Goal: Information Seeking & Learning: Learn about a topic

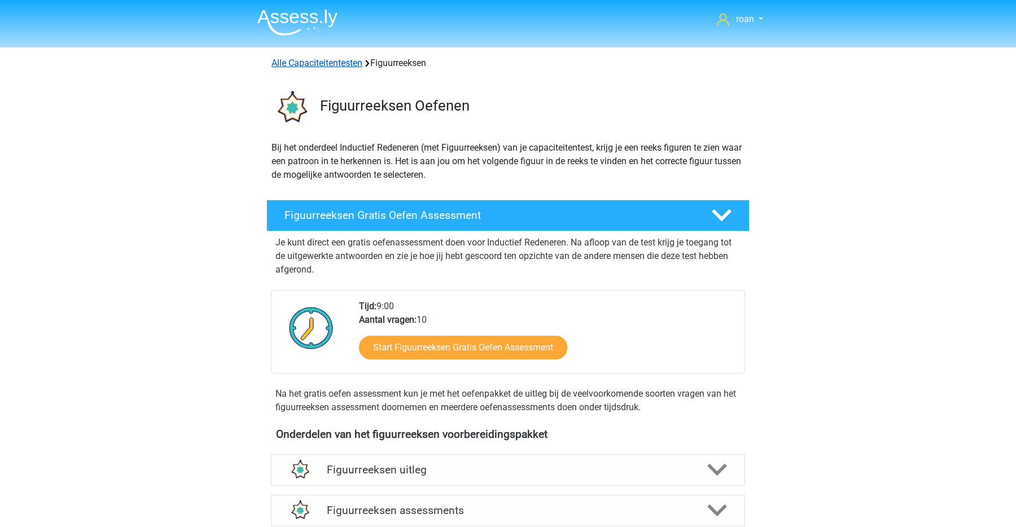
click at [339, 64] on link "Alle Capaciteitentesten" at bounding box center [317, 63] width 91 height 11
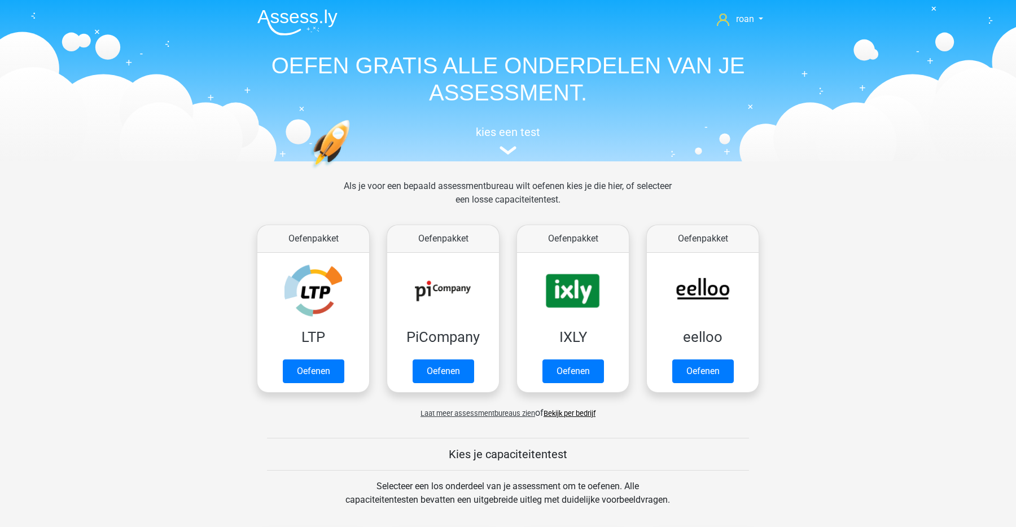
scroll to position [480, 0]
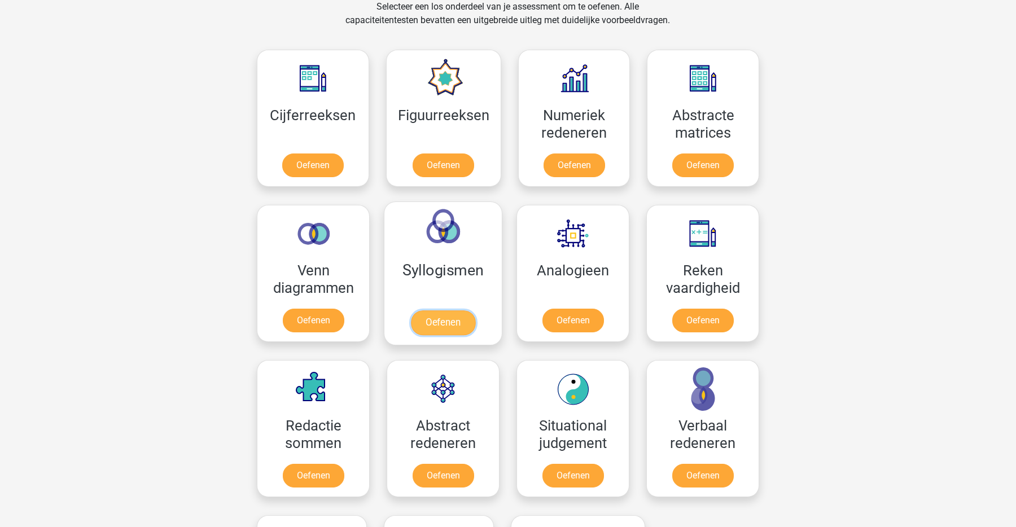
click at [453, 326] on link "Oefenen" at bounding box center [443, 323] width 64 height 25
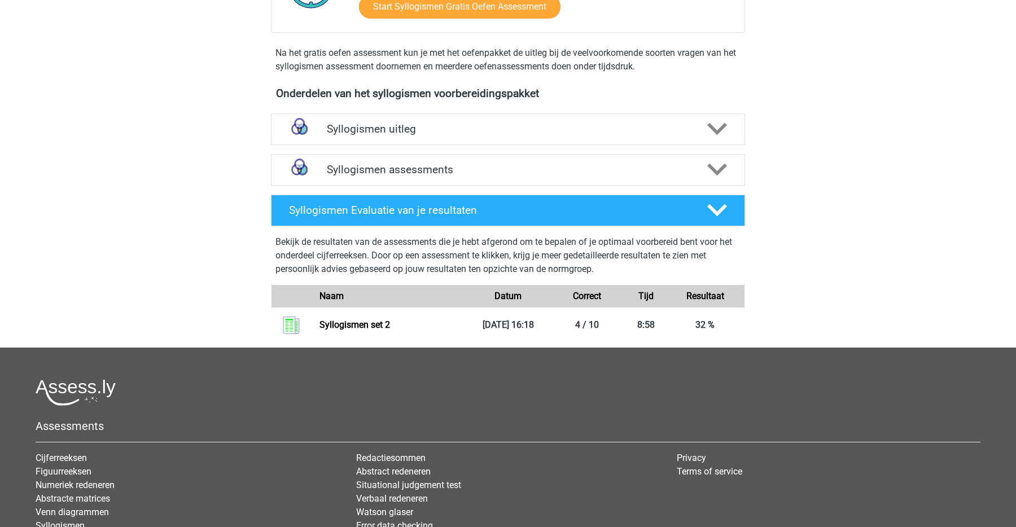
scroll to position [312, 0]
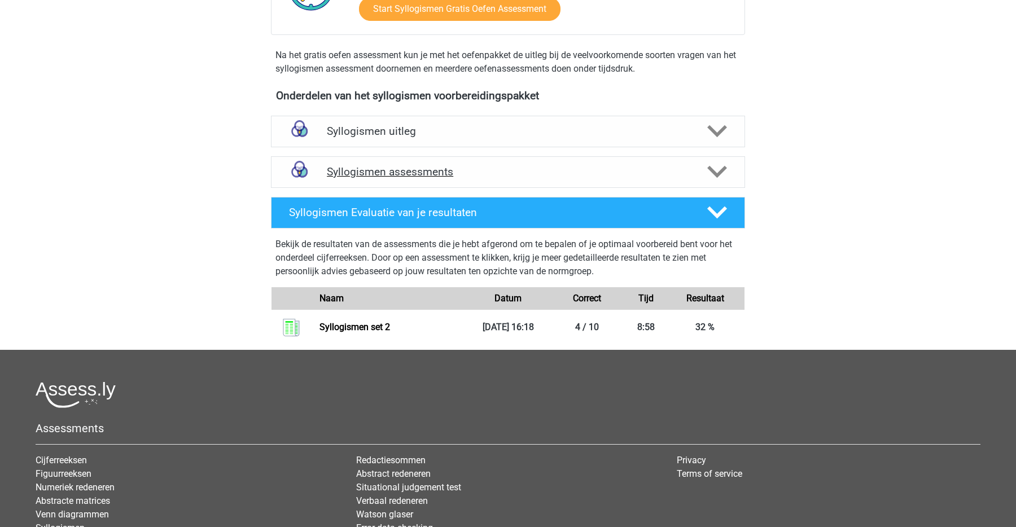
click at [527, 171] on h4 "Syllogismen assessments" at bounding box center [508, 171] width 363 height 13
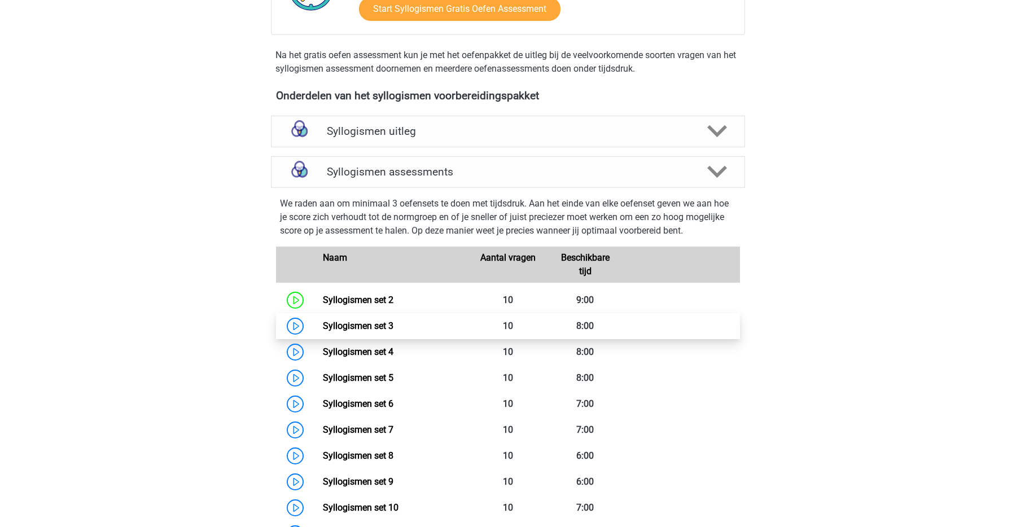
click at [394, 327] on link "Syllogismen set 3" at bounding box center [358, 326] width 71 height 11
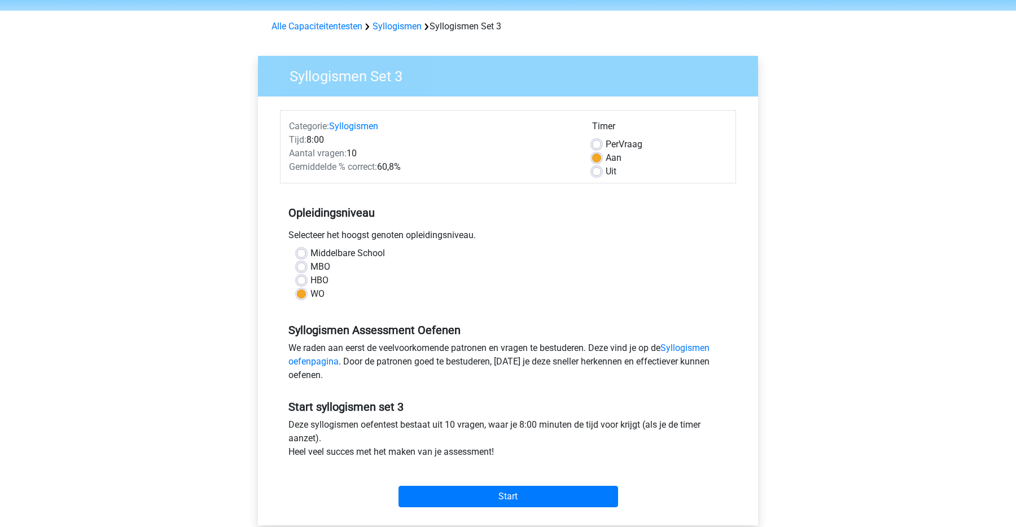
scroll to position [37, 0]
click at [463, 492] on input "Start" at bounding box center [509, 496] width 220 height 21
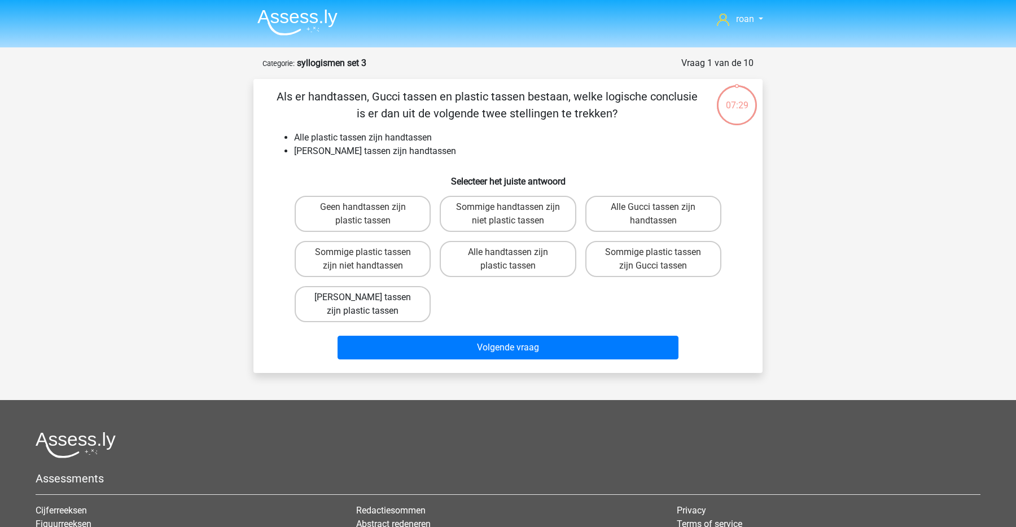
click at [395, 300] on label "Geen Gucci tassen zijn plastic tassen" at bounding box center [363, 304] width 136 height 36
click at [370, 300] on input "Geen Gucci tassen zijn plastic tassen" at bounding box center [366, 301] width 7 height 7
radio input "true"
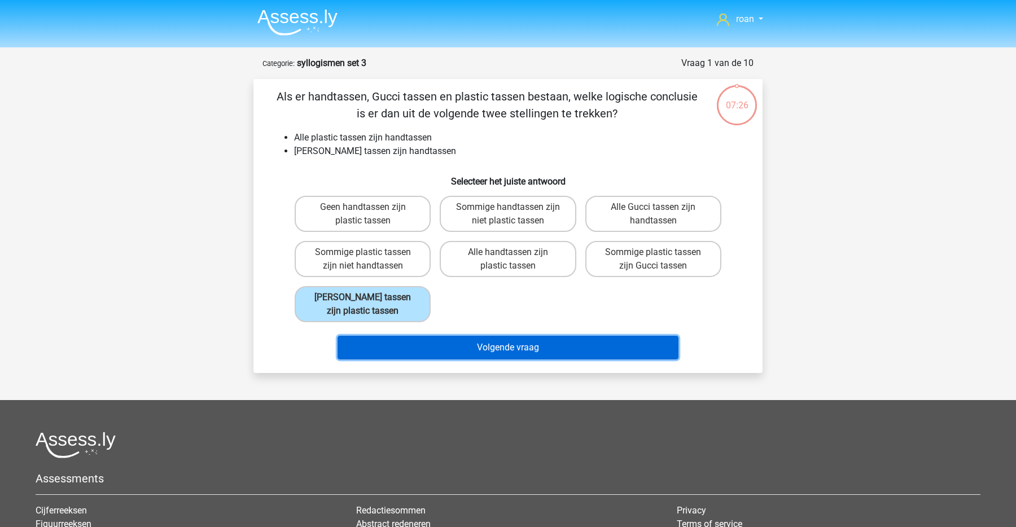
click at [476, 345] on button "Volgende vraag" at bounding box center [509, 348] width 342 height 24
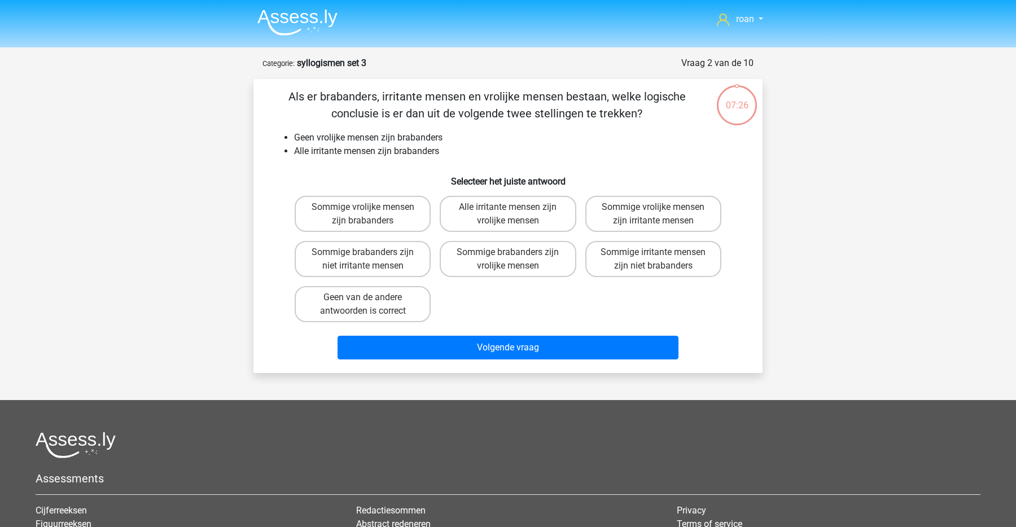
scroll to position [56, 0]
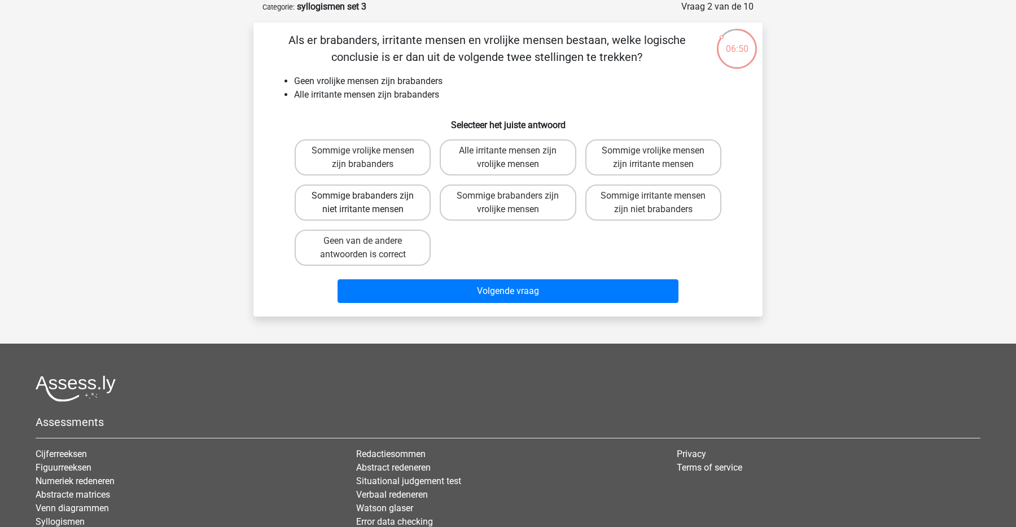
click at [401, 213] on label "Sommige brabanders zijn niet irritante mensen" at bounding box center [363, 203] width 136 height 36
click at [370, 203] on input "Sommige brabanders zijn niet irritante mensen" at bounding box center [366, 199] width 7 height 7
radio input "true"
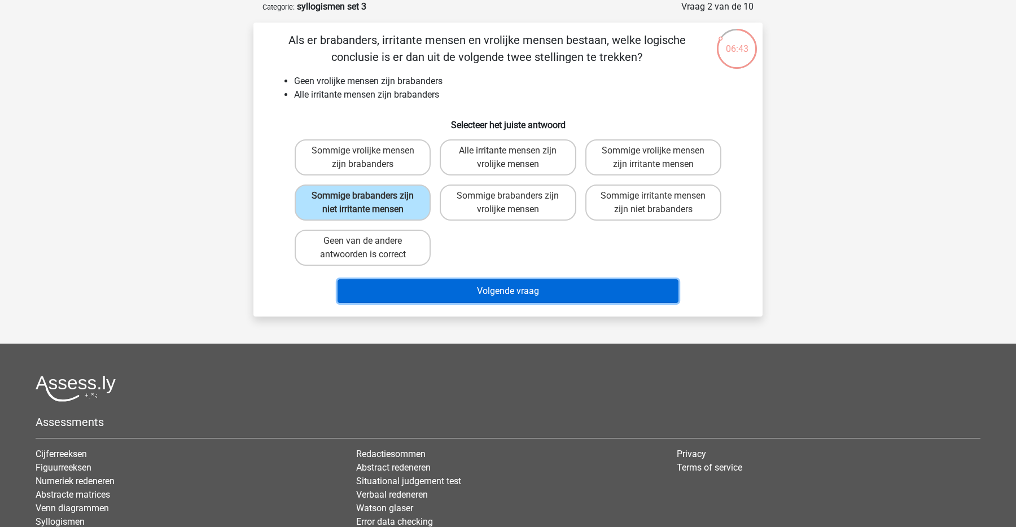
click at [460, 298] on button "Volgende vraag" at bounding box center [509, 292] width 342 height 24
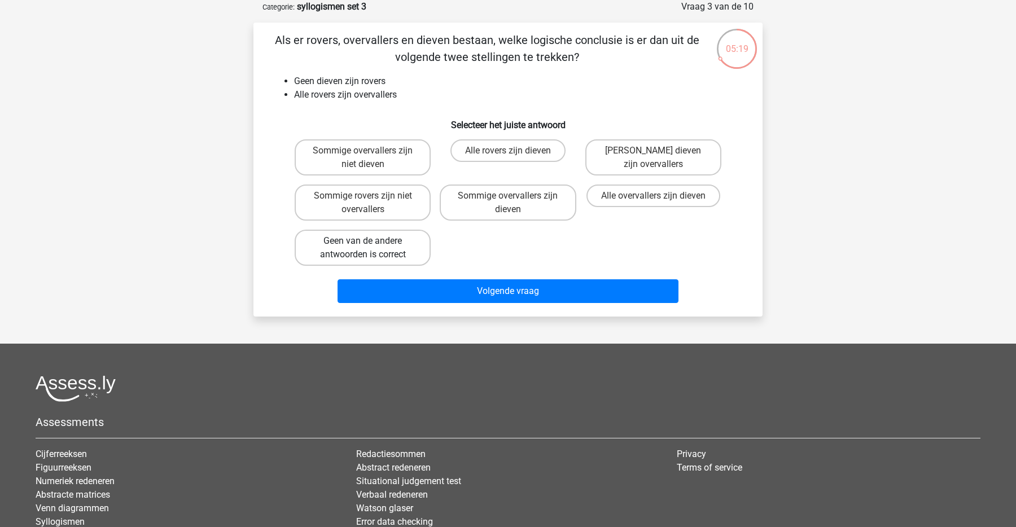
click at [382, 259] on label "Geen van de andere antwoorden is correct" at bounding box center [363, 248] width 136 height 36
click at [370, 248] on input "Geen van de andere antwoorden is correct" at bounding box center [366, 244] width 7 height 7
radio input "true"
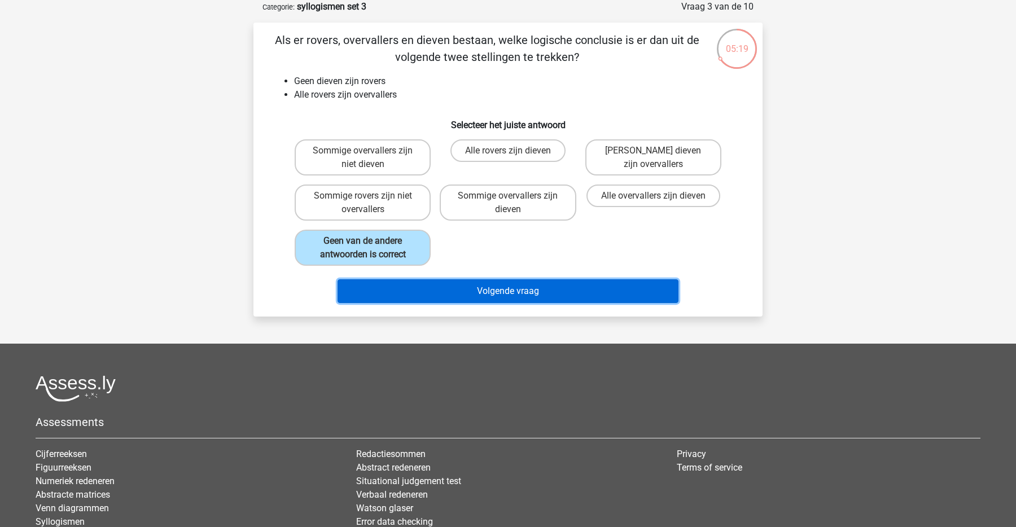
click at [482, 293] on button "Volgende vraag" at bounding box center [509, 292] width 342 height 24
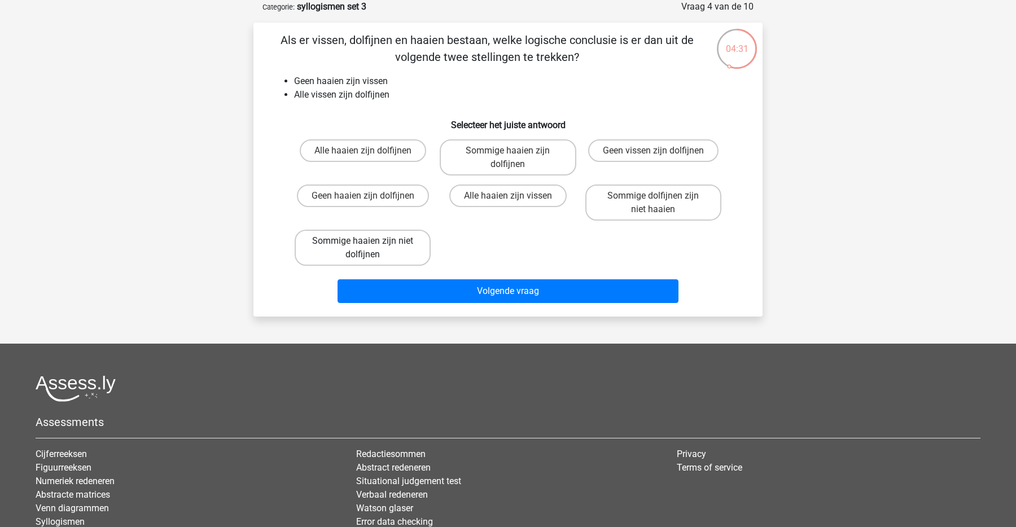
click at [391, 252] on label "Sommige haaien zijn niet dolfijnen" at bounding box center [363, 248] width 136 height 36
click at [370, 248] on input "Sommige haaien zijn niet dolfijnen" at bounding box center [366, 244] width 7 height 7
radio input "true"
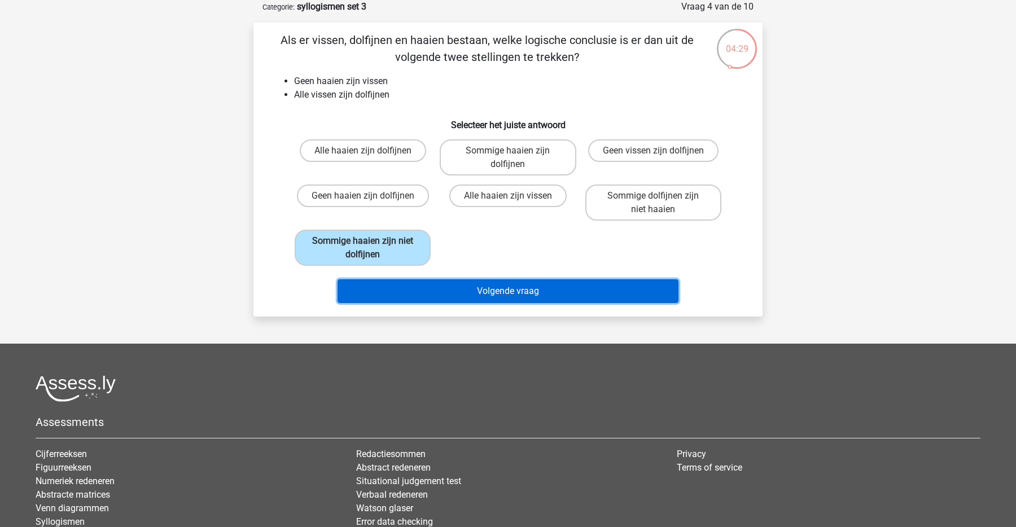
click at [467, 293] on button "Volgende vraag" at bounding box center [509, 292] width 342 height 24
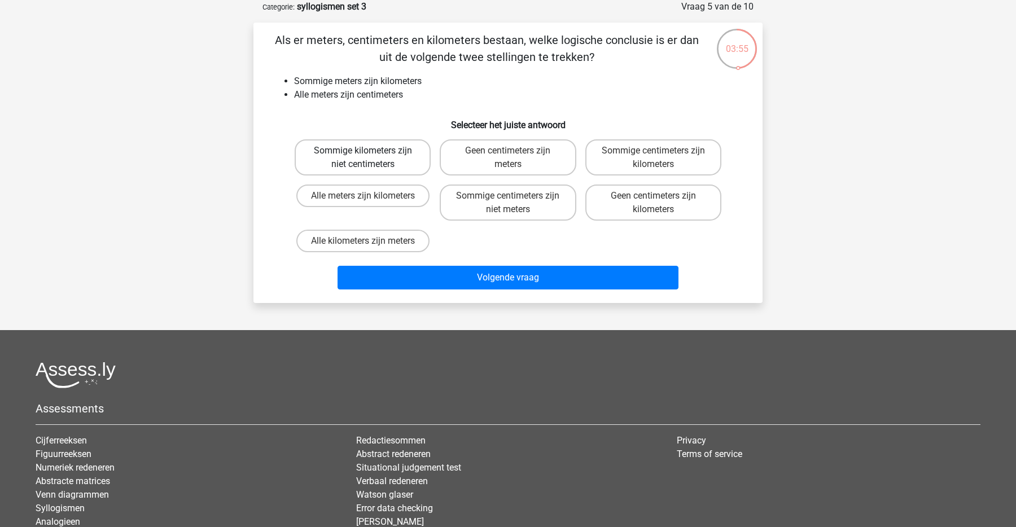
click at [386, 166] on label "Sommige kilometers zijn niet centimeters" at bounding box center [363, 157] width 136 height 36
click at [370, 158] on input "Sommige kilometers zijn niet centimeters" at bounding box center [366, 154] width 7 height 7
radio input "true"
click at [557, 210] on label "Sommige centimeters zijn niet meters" at bounding box center [508, 203] width 136 height 36
click at [516, 203] on input "Sommige centimeters zijn niet meters" at bounding box center [511, 199] width 7 height 7
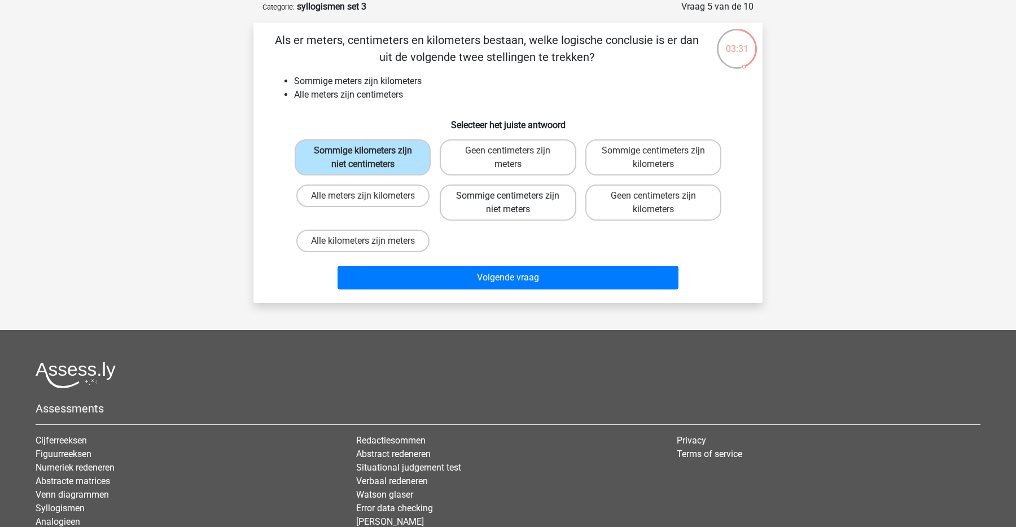
radio input "true"
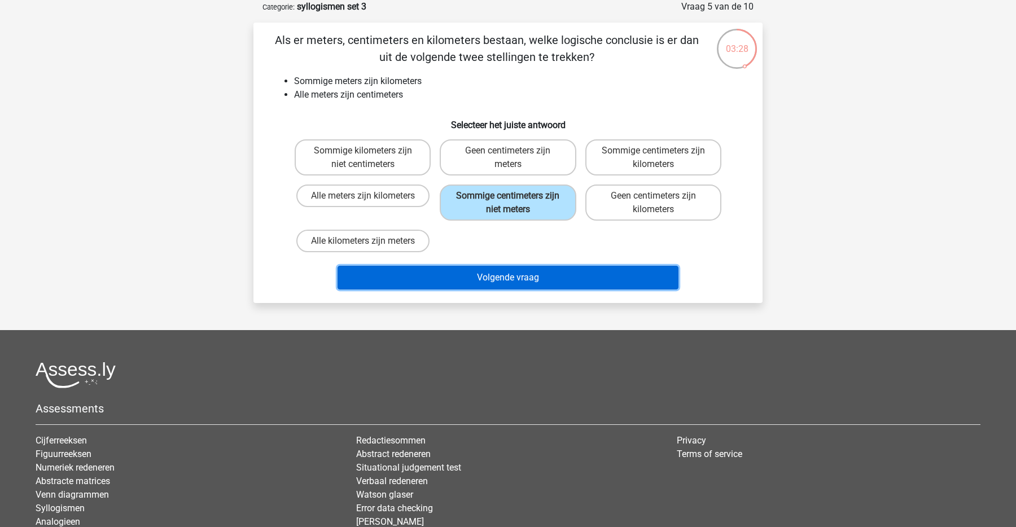
click at [590, 282] on button "Volgende vraag" at bounding box center [509, 278] width 342 height 24
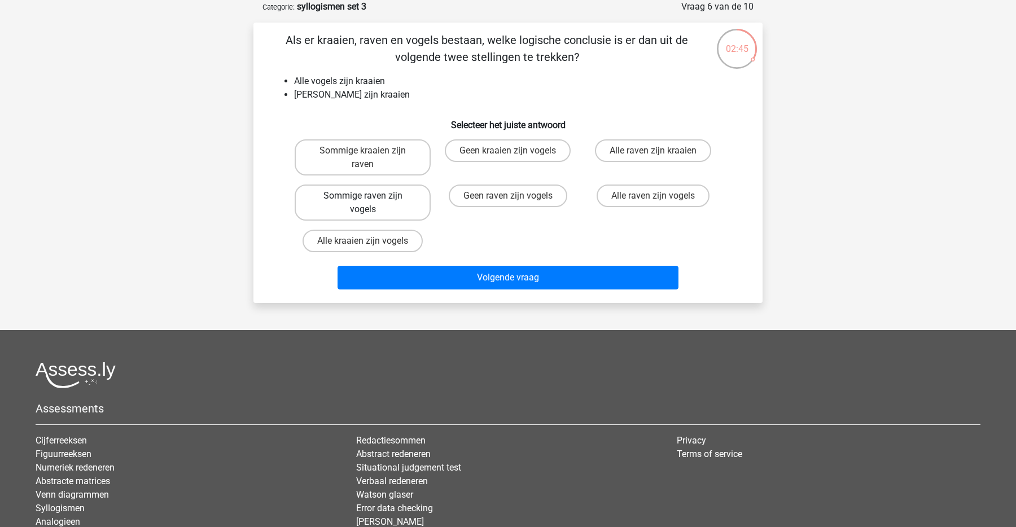
click at [403, 197] on label "Sommige raven zijn vogels" at bounding box center [363, 203] width 136 height 36
click at [370, 197] on input "Sommige raven zijn vogels" at bounding box center [366, 199] width 7 height 7
radio input "true"
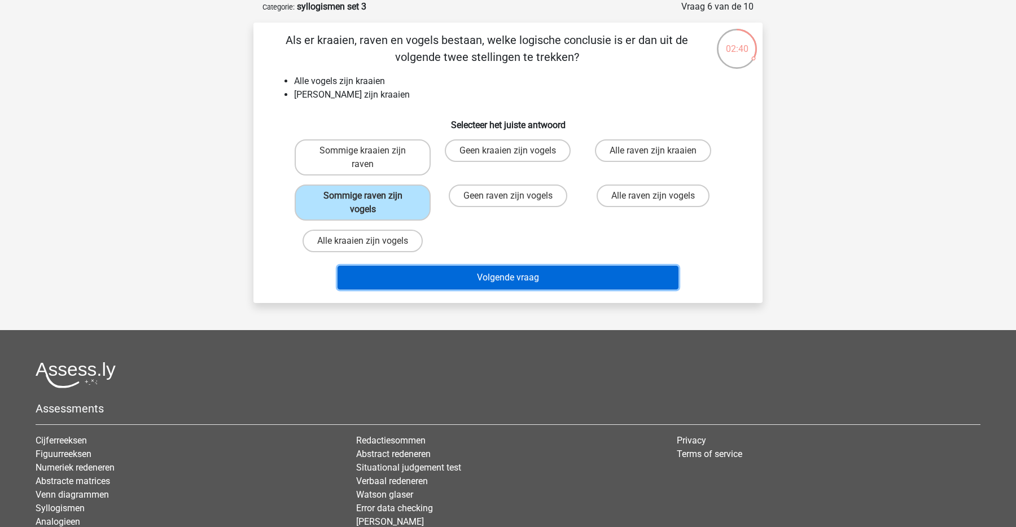
click at [548, 279] on button "Volgende vraag" at bounding box center [509, 278] width 342 height 24
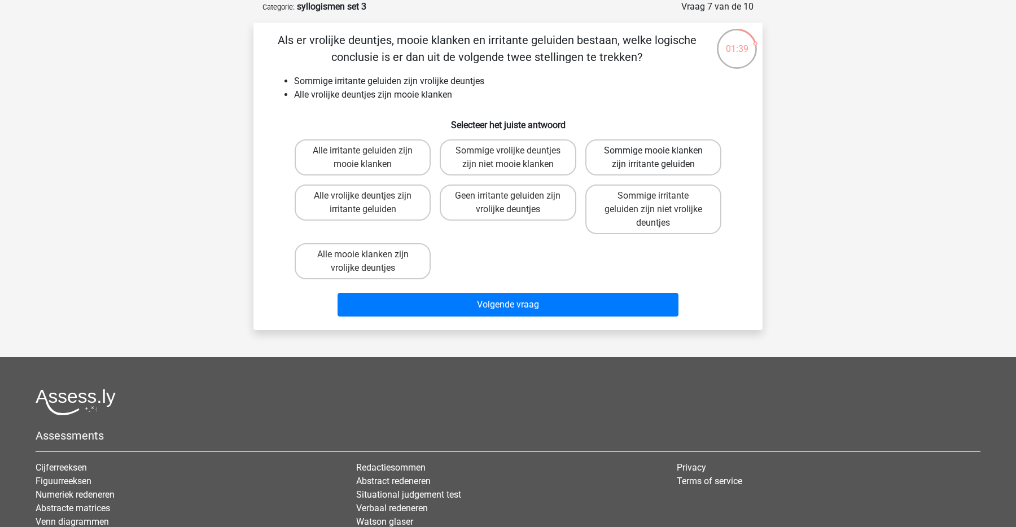
click at [682, 164] on label "Sommige mooie klanken zijn irritante geluiden" at bounding box center [654, 157] width 136 height 36
click at [661, 158] on input "Sommige mooie klanken zijn irritante geluiden" at bounding box center [656, 154] width 7 height 7
radio input "true"
click at [676, 214] on label "Sommige irritante geluiden zijn niet vrolijke deuntjes" at bounding box center [654, 210] width 136 height 50
click at [661, 203] on input "Sommige irritante geluiden zijn niet vrolijke deuntjes" at bounding box center [656, 199] width 7 height 7
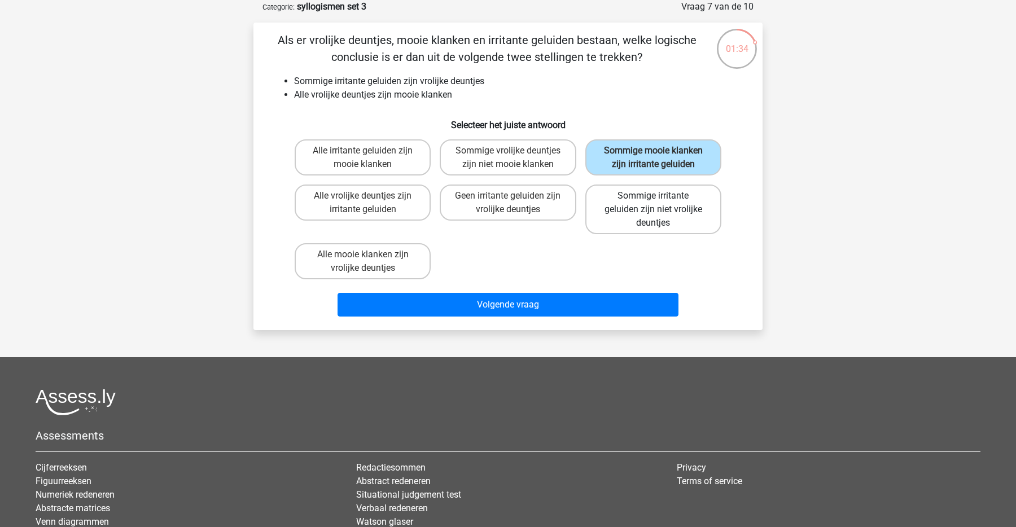
radio input "true"
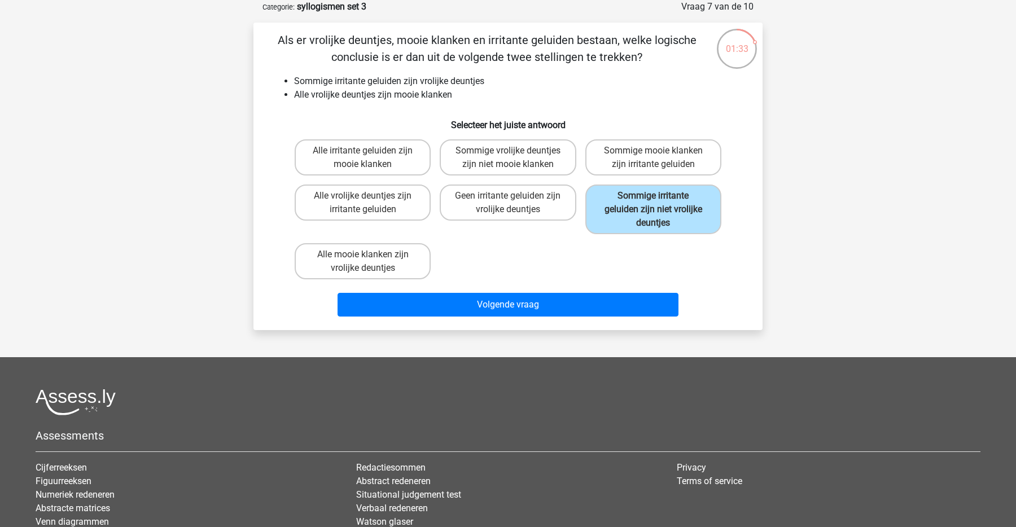
click at [621, 317] on div "Volgende vraag" at bounding box center [508, 307] width 436 height 28
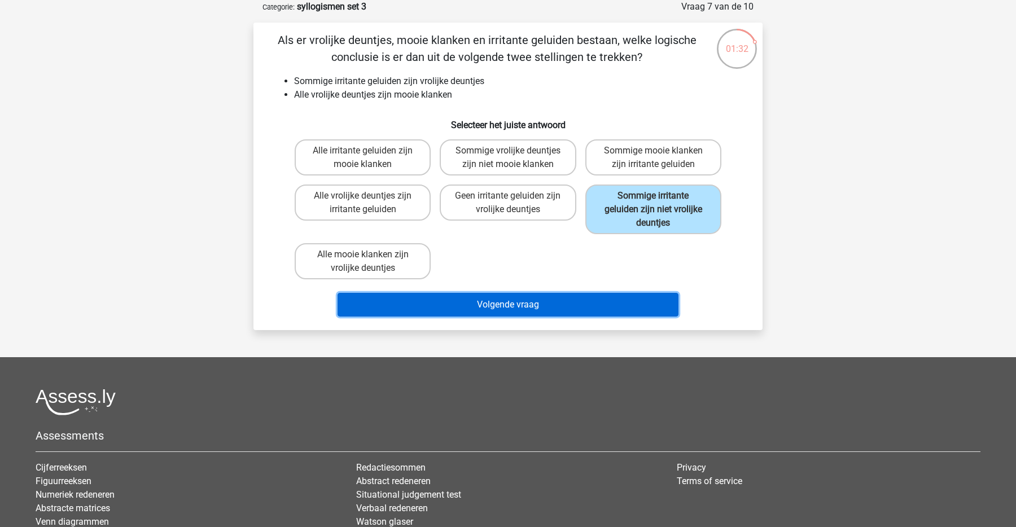
click at [612, 309] on button "Volgende vraag" at bounding box center [509, 305] width 342 height 24
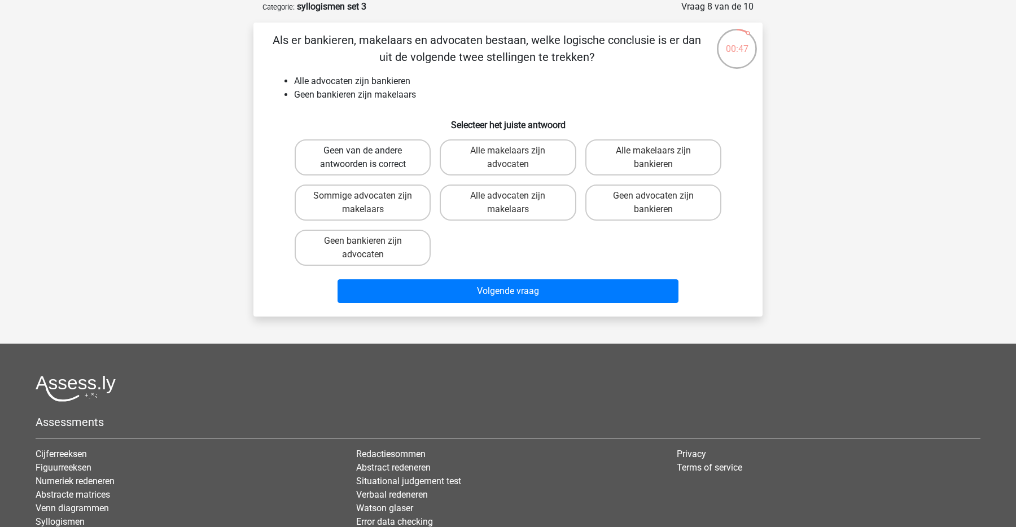
click at [384, 156] on label "Geen van de andere antwoorden is correct" at bounding box center [363, 157] width 136 height 36
click at [370, 156] on input "Geen van de andere antwoorden is correct" at bounding box center [366, 154] width 7 height 7
radio input "true"
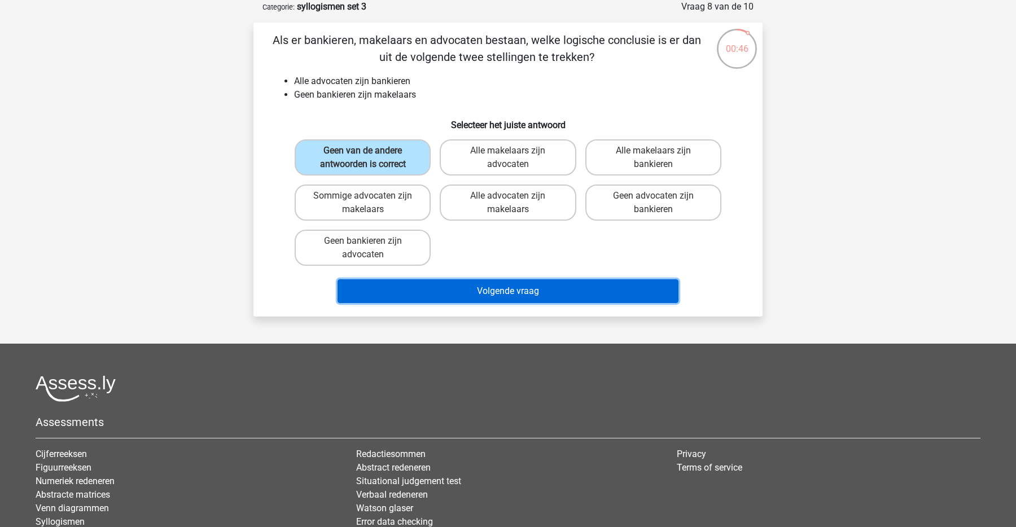
click at [499, 286] on button "Volgende vraag" at bounding box center [509, 292] width 342 height 24
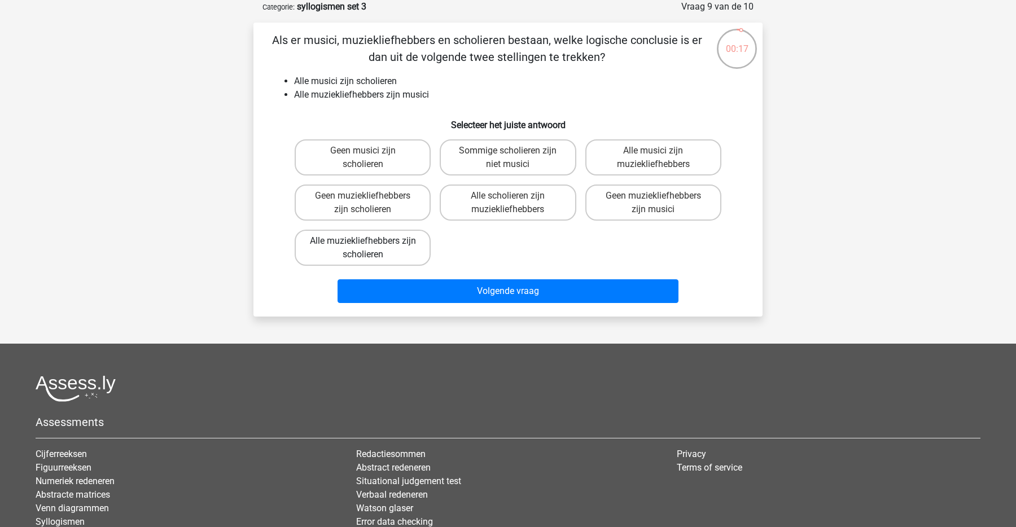
click at [327, 251] on label "Alle muziekliefhebbers zijn scholieren" at bounding box center [363, 248] width 136 height 36
click at [363, 248] on input "Alle muziekliefhebbers zijn scholieren" at bounding box center [366, 244] width 7 height 7
radio input "true"
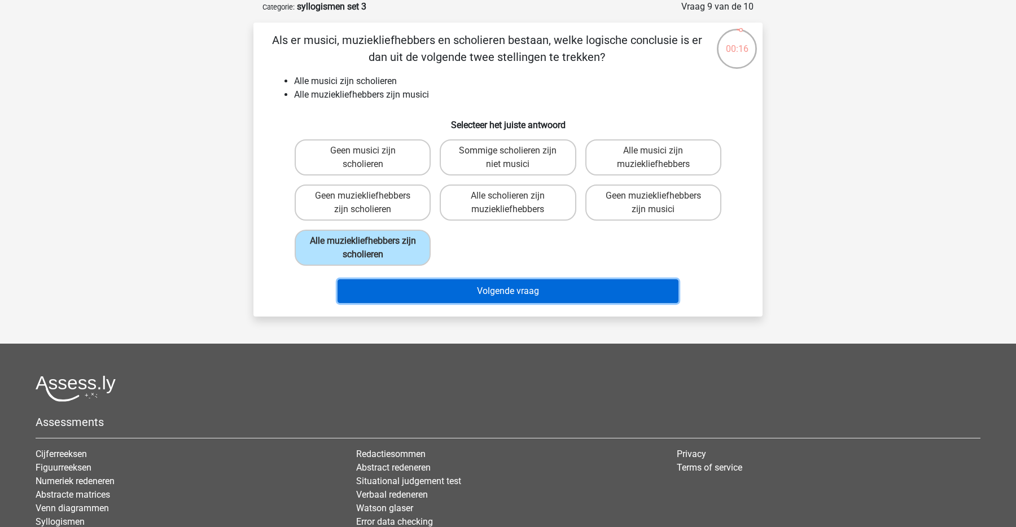
click at [492, 296] on button "Volgende vraag" at bounding box center [509, 292] width 342 height 24
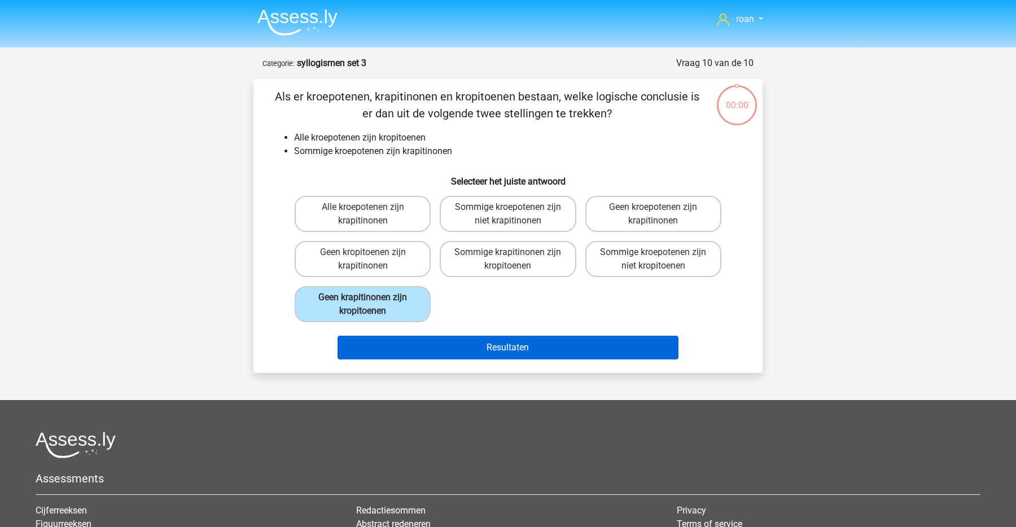
scroll to position [56, 0]
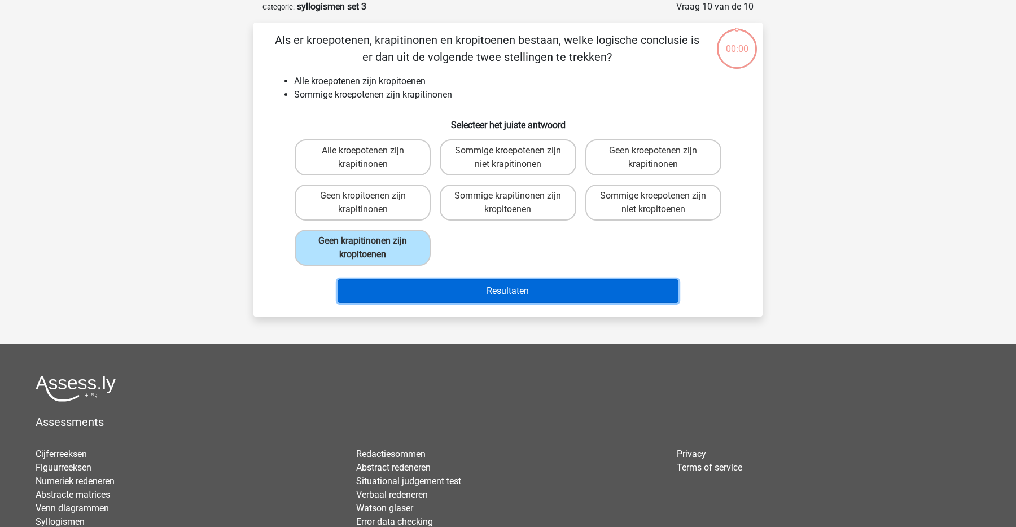
click at [434, 299] on button "Resultaten" at bounding box center [509, 292] width 342 height 24
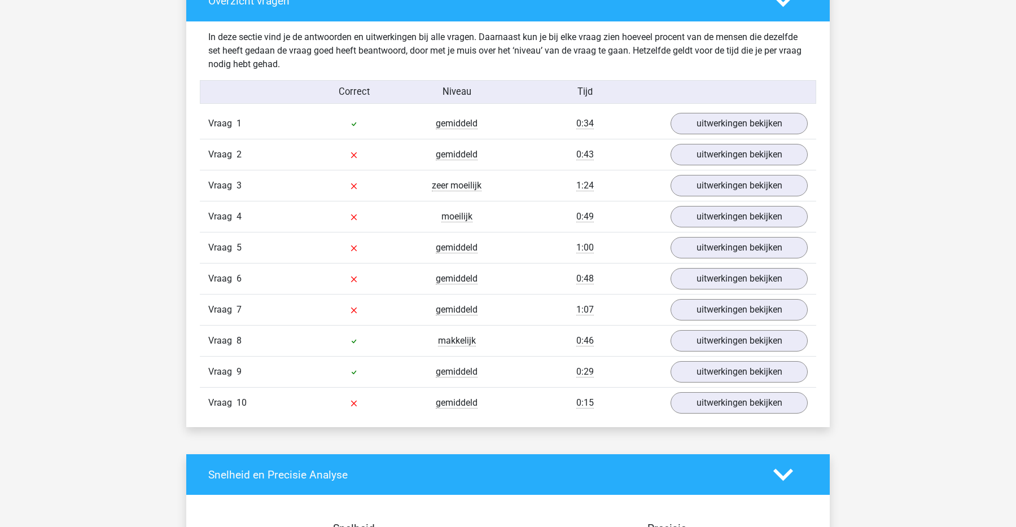
scroll to position [671, 0]
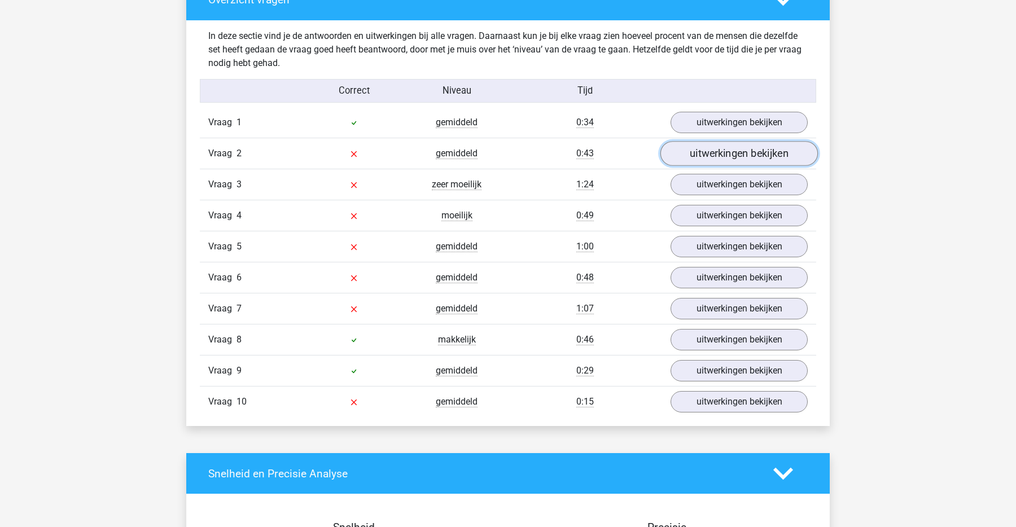
click at [719, 161] on link "uitwerkingen bekijken" at bounding box center [740, 154] width 158 height 25
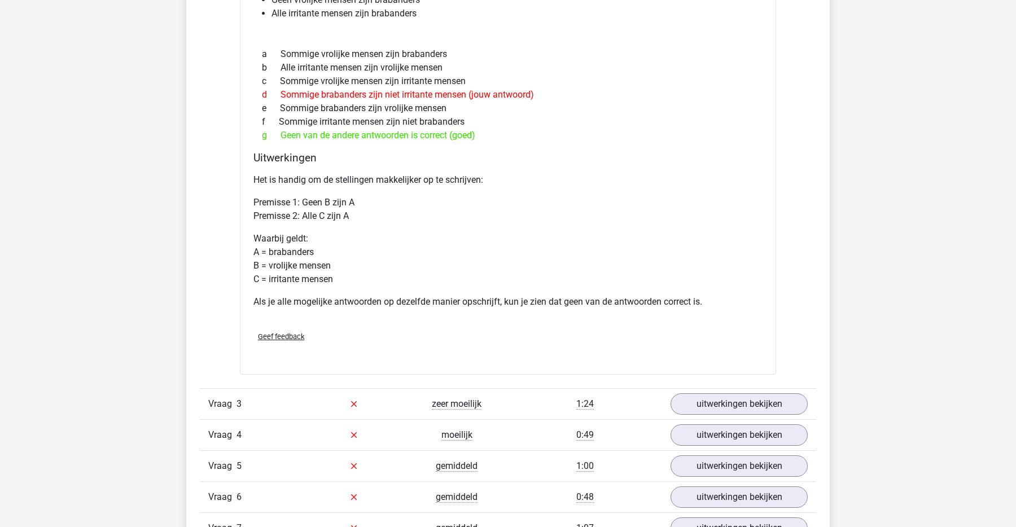
scroll to position [888, 0]
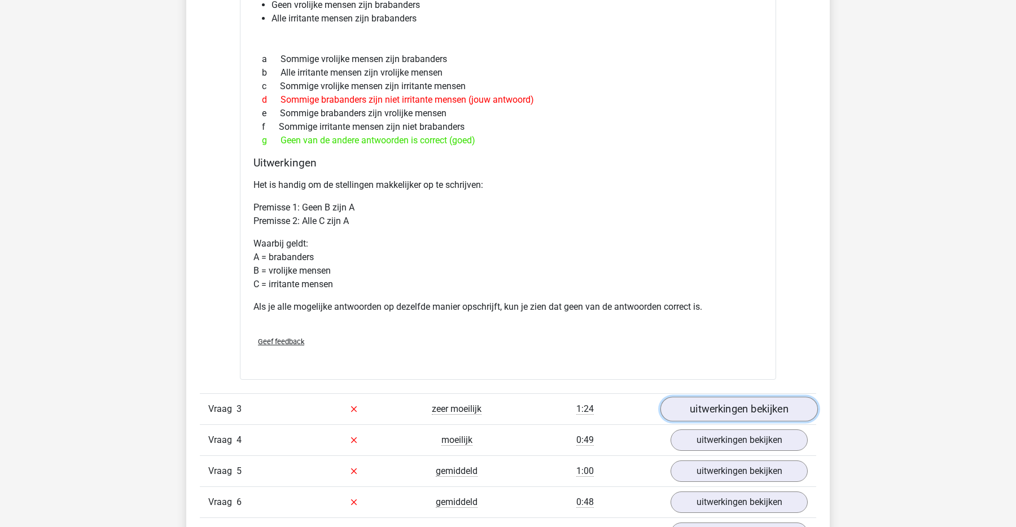
click at [704, 409] on link "uitwerkingen bekijken" at bounding box center [740, 409] width 158 height 25
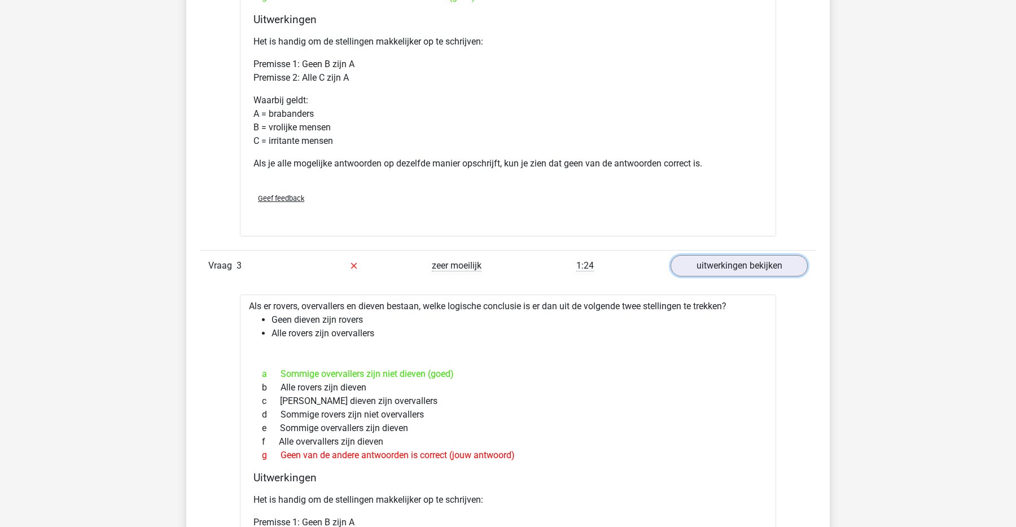
scroll to position [1032, 0]
click at [302, 324] on li "Geen dieven zijn rovers" at bounding box center [520, 319] width 496 height 14
click at [350, 321] on li "Geen dieven zijn rovers" at bounding box center [520, 319] width 496 height 14
click at [355, 356] on div at bounding box center [508, 352] width 518 height 9
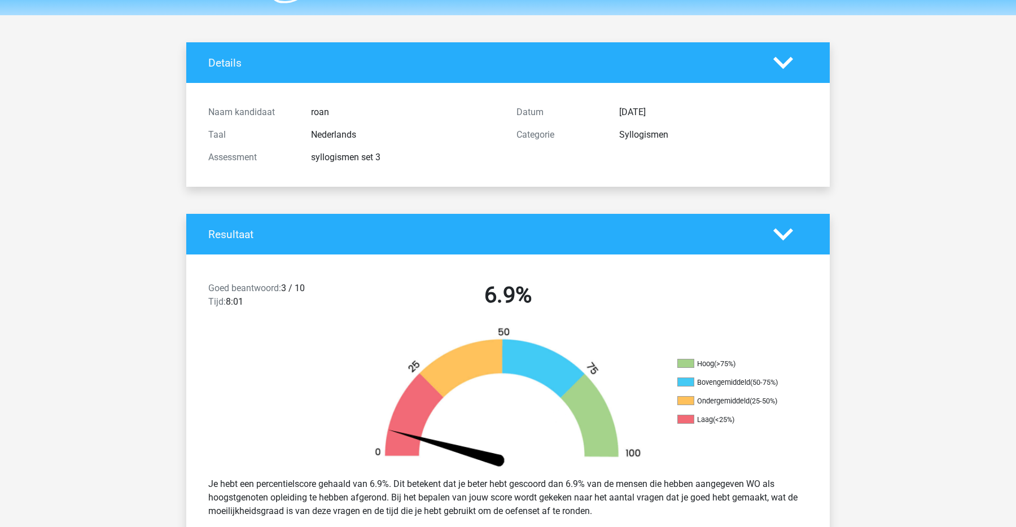
scroll to position [0, 0]
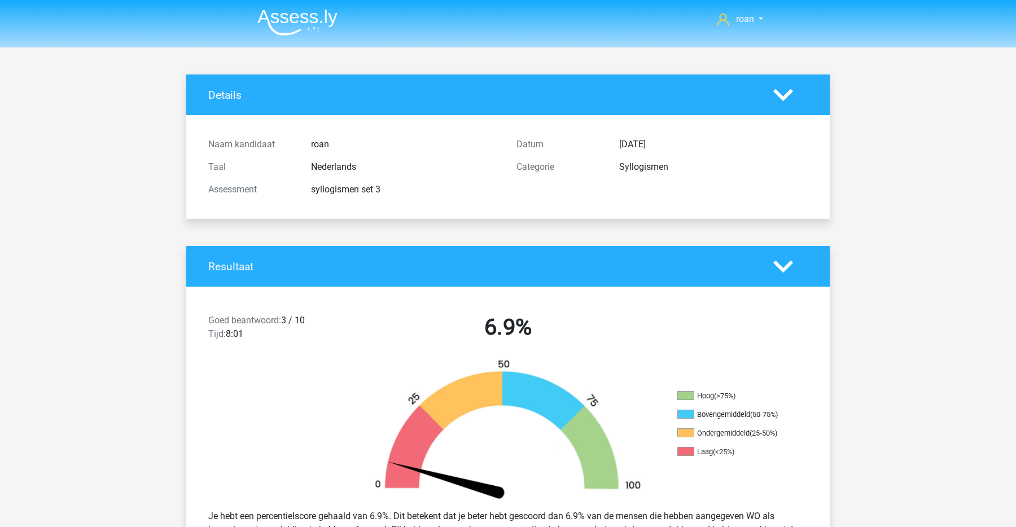
click at [779, 94] on polygon at bounding box center [784, 95] width 20 height 12
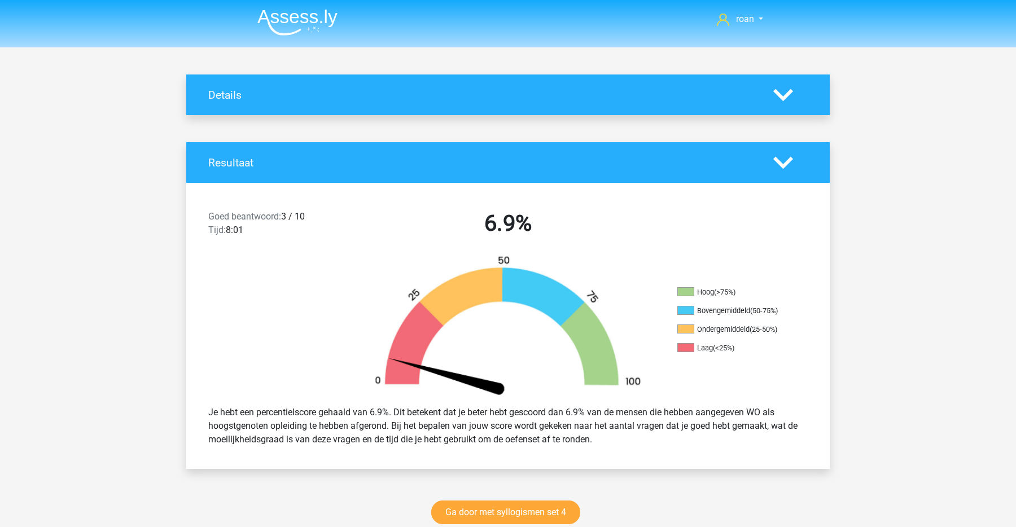
click at [273, 25] on img at bounding box center [298, 22] width 80 height 27
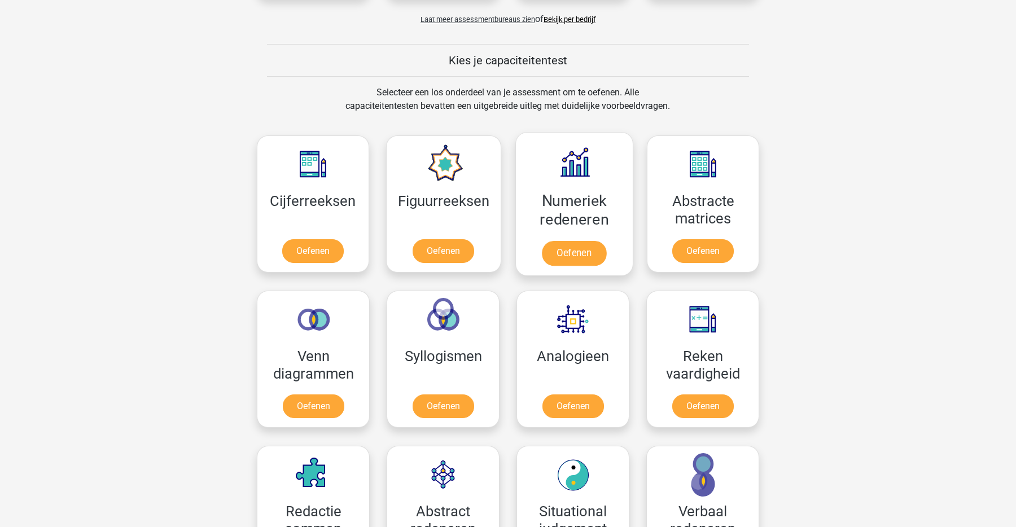
scroll to position [396, 0]
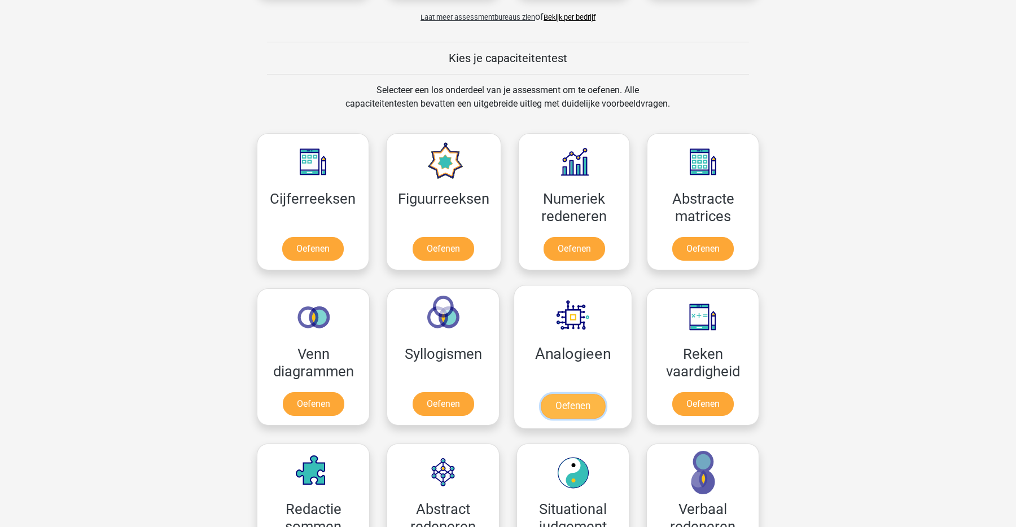
click at [579, 408] on link "Oefenen" at bounding box center [573, 406] width 64 height 25
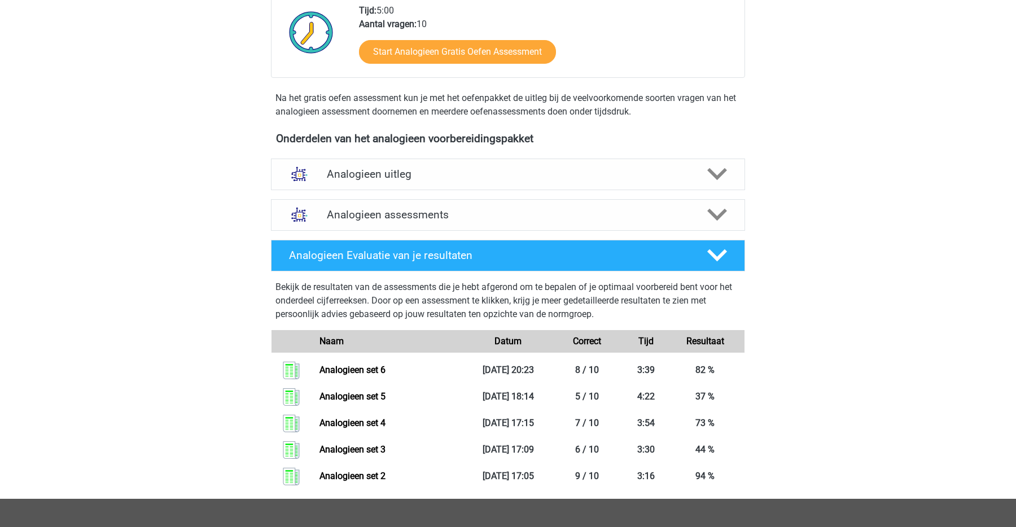
scroll to position [235, 0]
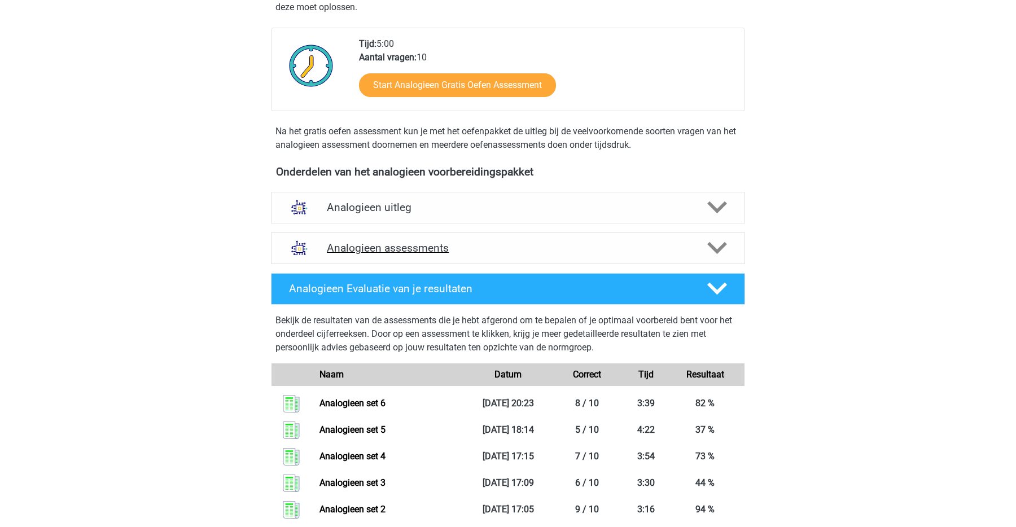
click at [513, 244] on h4 "Analogieen assessments" at bounding box center [508, 248] width 363 height 13
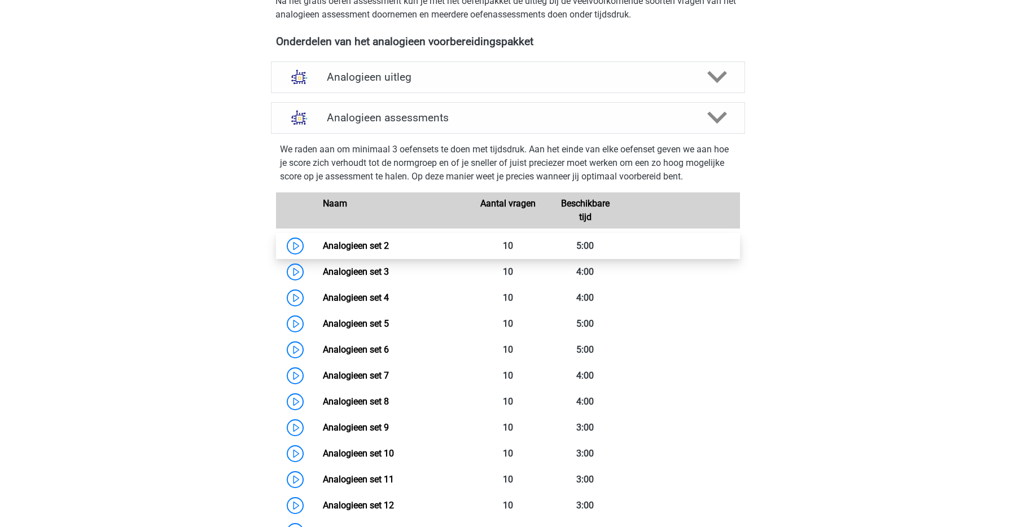
scroll to position [370, 0]
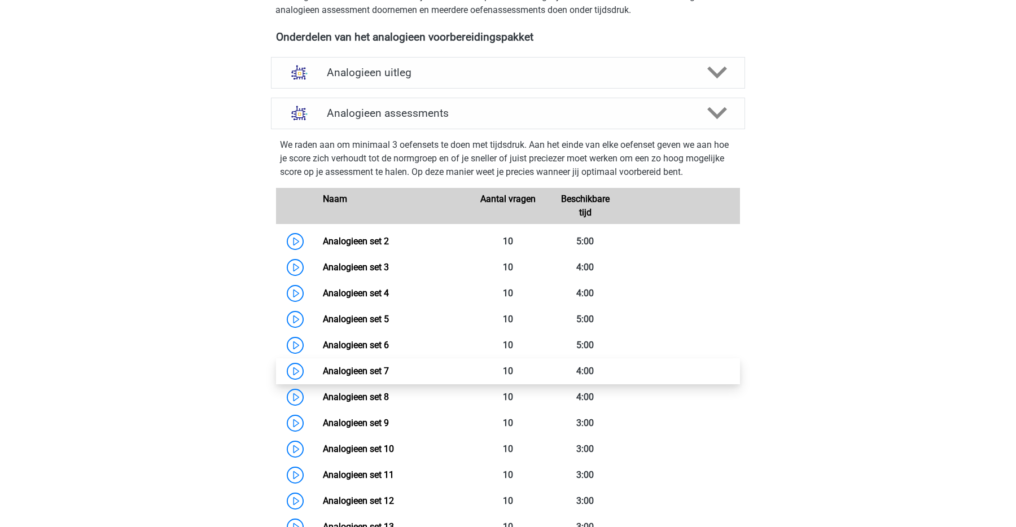
click at [382, 376] on link "Analogieen set 7" at bounding box center [356, 371] width 66 height 11
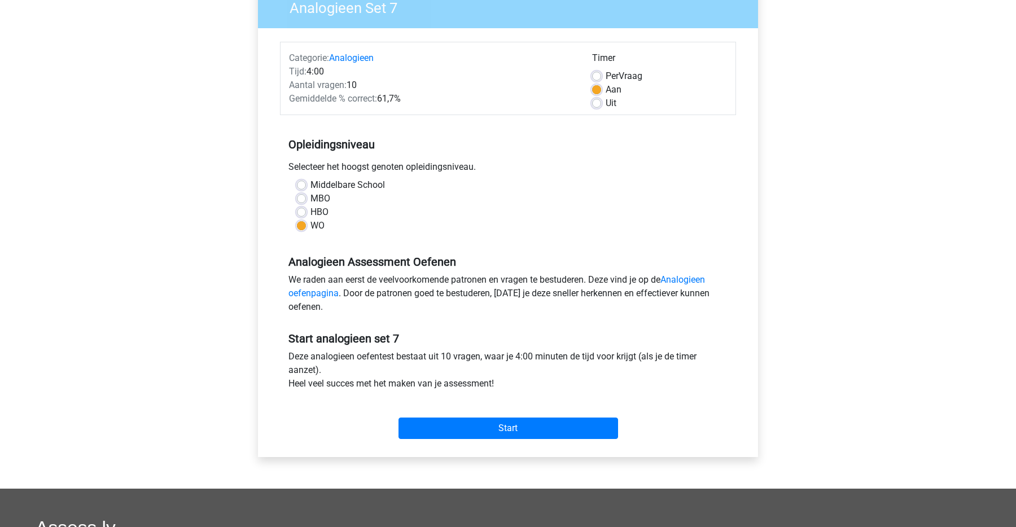
scroll to position [125, 0]
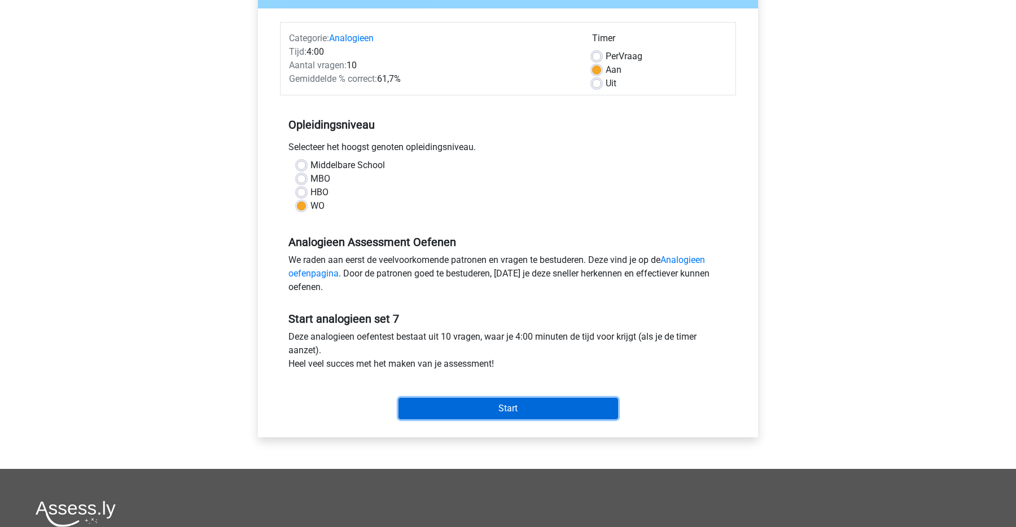
click at [483, 415] on input "Start" at bounding box center [509, 408] width 220 height 21
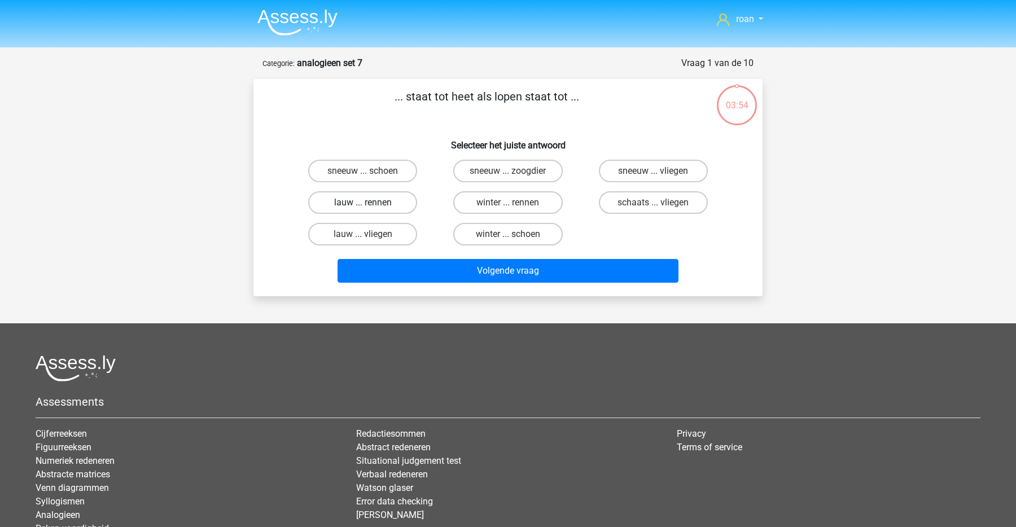
click at [337, 203] on label "lauw ... rennen" at bounding box center [362, 202] width 109 height 23
click at [363, 203] on input "lauw ... rennen" at bounding box center [366, 206] width 7 height 7
radio input "true"
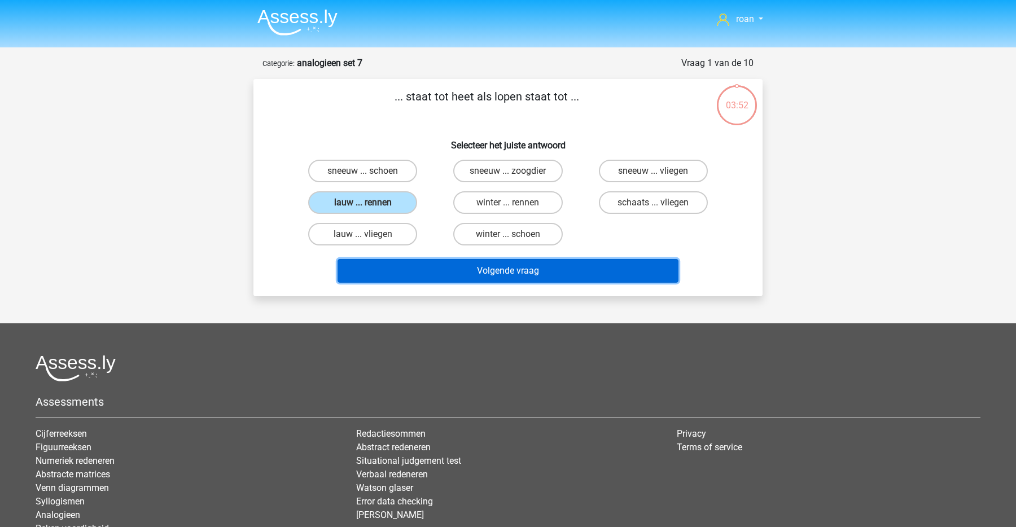
click at [430, 270] on button "Volgende vraag" at bounding box center [509, 271] width 342 height 24
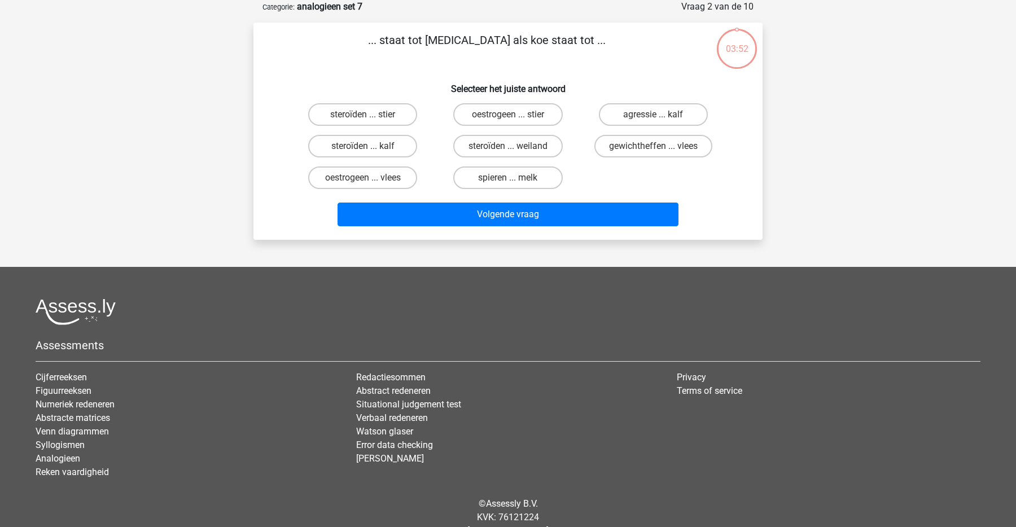
scroll to position [25, 0]
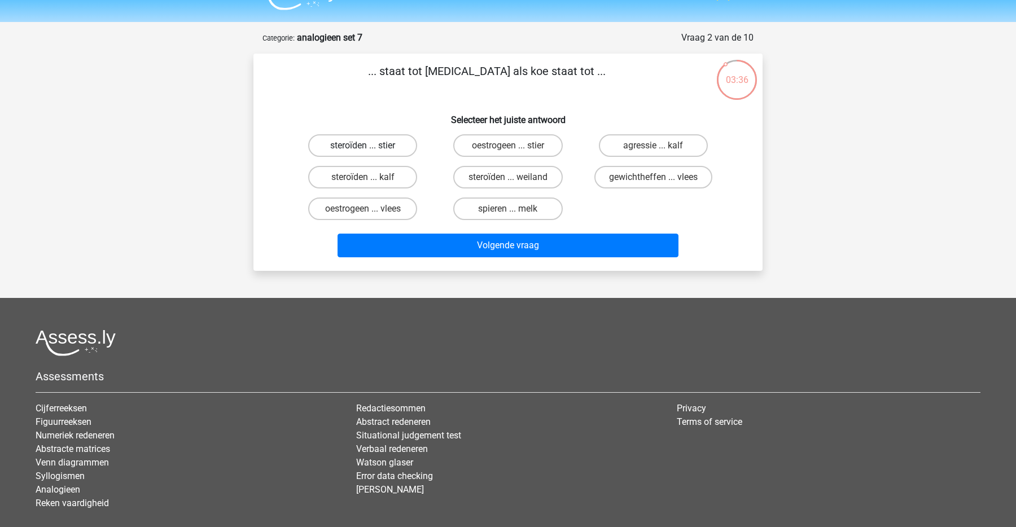
click at [385, 150] on label "steroïden ... stier" at bounding box center [362, 145] width 109 height 23
click at [370, 150] on input "steroïden ... stier" at bounding box center [366, 149] width 7 height 7
radio input "true"
click at [498, 175] on label "steroïden ... weiland" at bounding box center [507, 177] width 109 height 23
click at [508, 177] on input "steroïden ... weiland" at bounding box center [511, 180] width 7 height 7
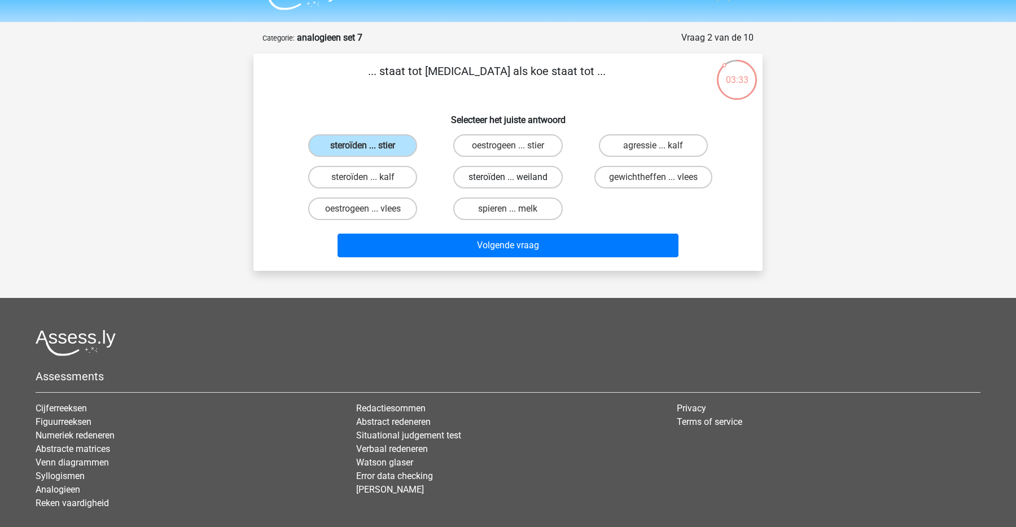
radio input "true"
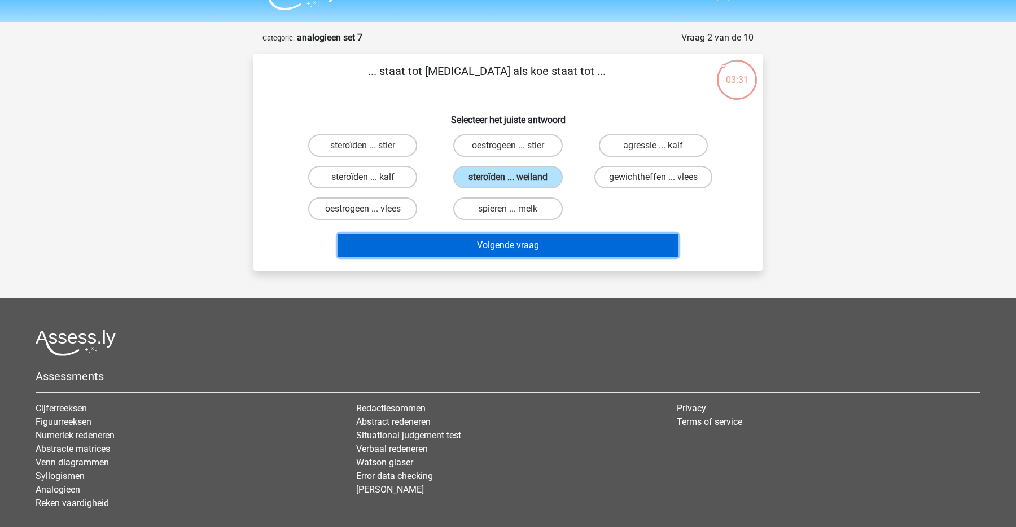
click at [406, 246] on button "Volgende vraag" at bounding box center [509, 246] width 342 height 24
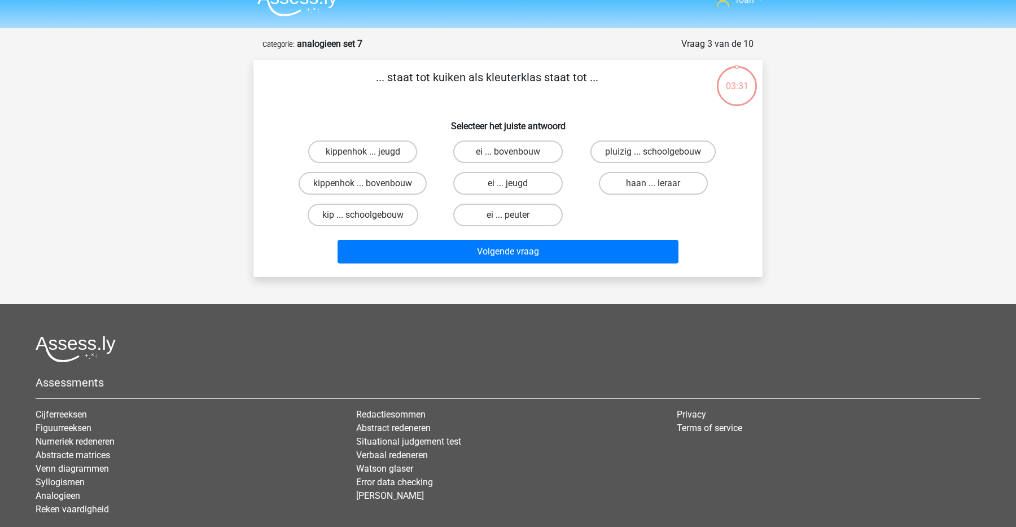
scroll to position [0, 0]
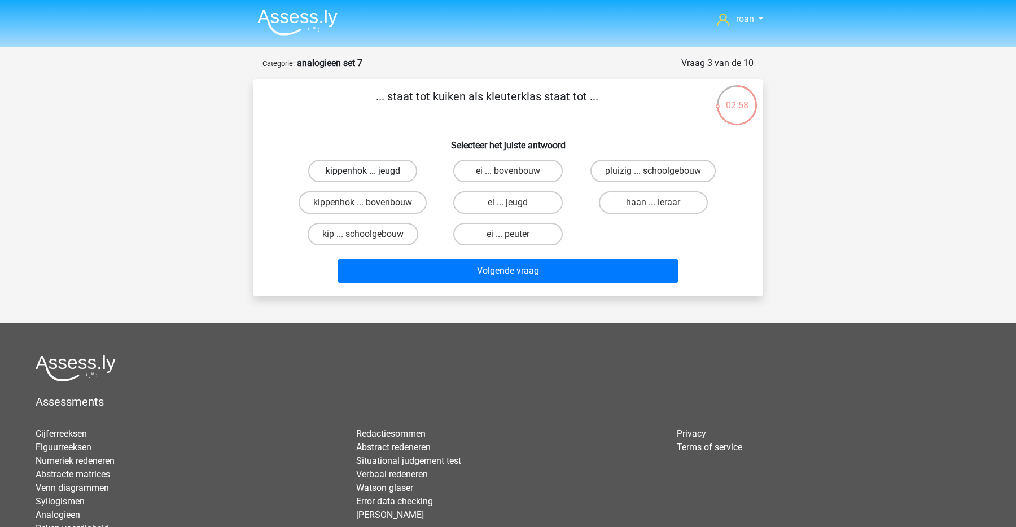
click at [380, 177] on label "kippenhok ... jeugd" at bounding box center [362, 171] width 109 height 23
click at [370, 177] on input "kippenhok ... jeugd" at bounding box center [366, 174] width 7 height 7
radio input "true"
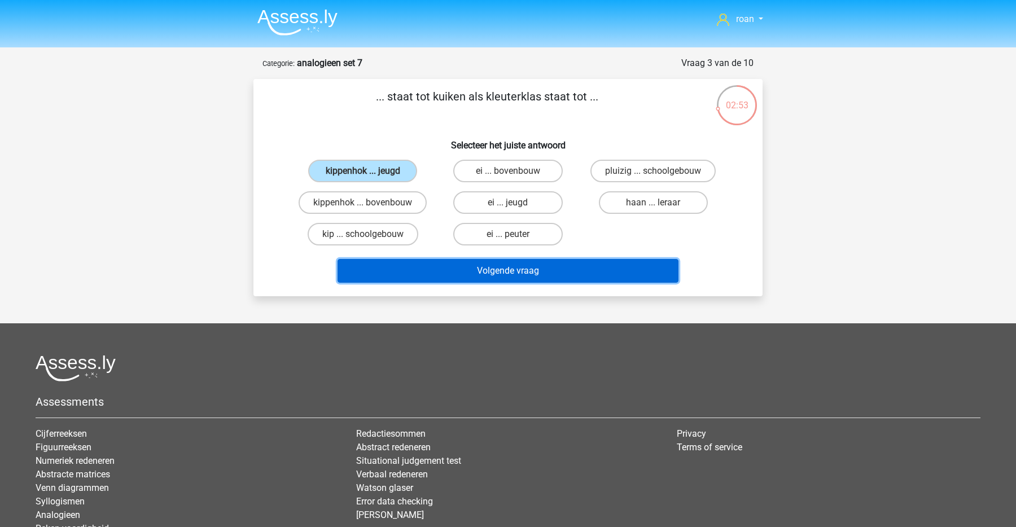
click at [452, 273] on button "Volgende vraag" at bounding box center [509, 271] width 342 height 24
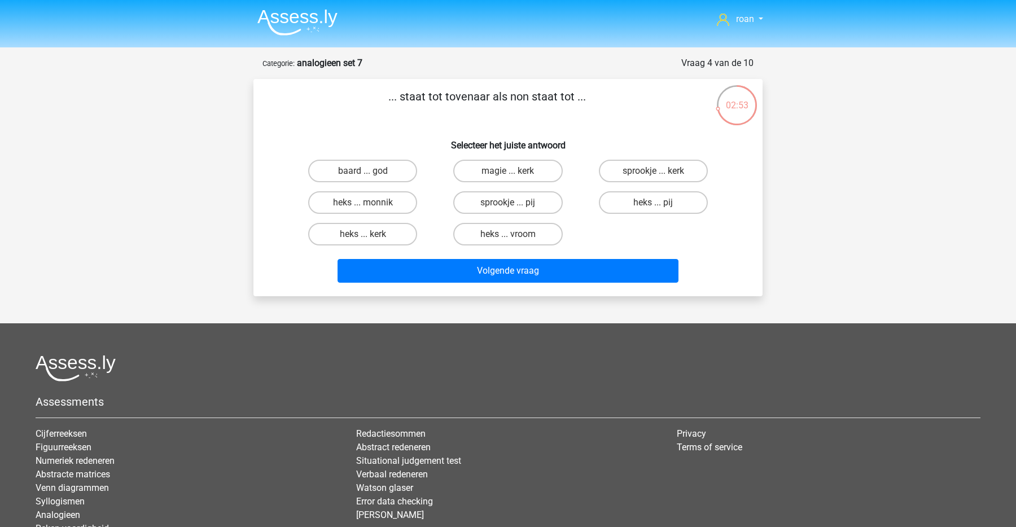
scroll to position [56, 0]
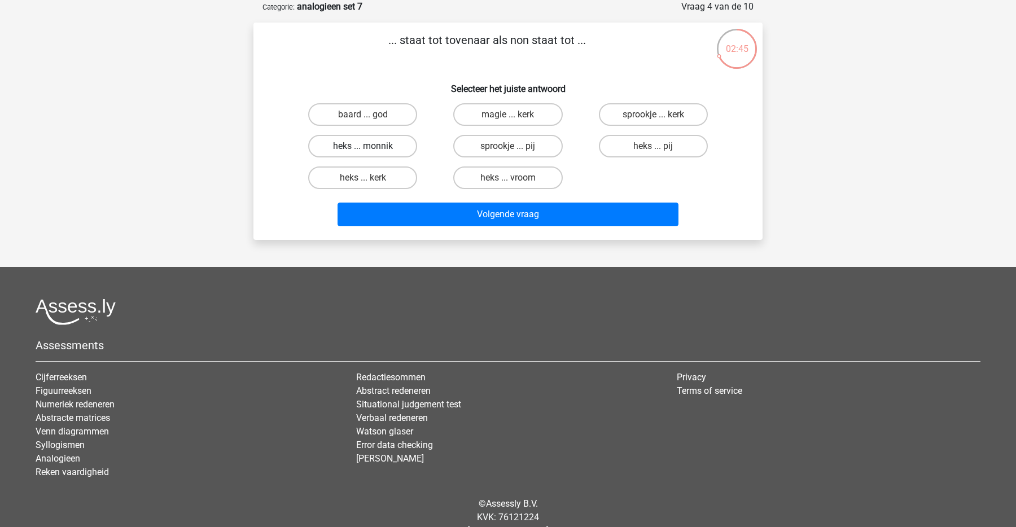
click at [387, 147] on label "heks ... monnik" at bounding box center [362, 146] width 109 height 23
click at [370, 147] on input "heks ... monnik" at bounding box center [366, 149] width 7 height 7
radio input "true"
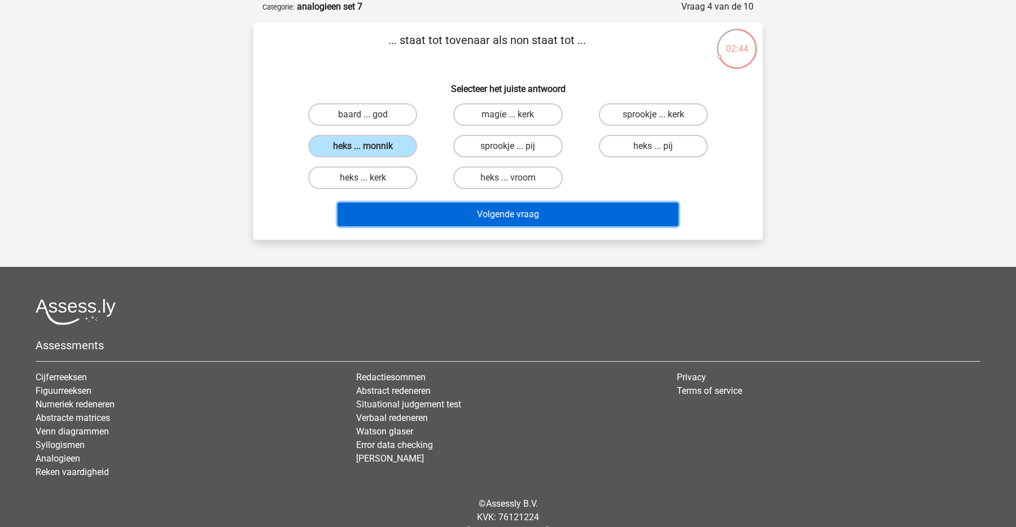
click at [540, 213] on button "Volgende vraag" at bounding box center [509, 215] width 342 height 24
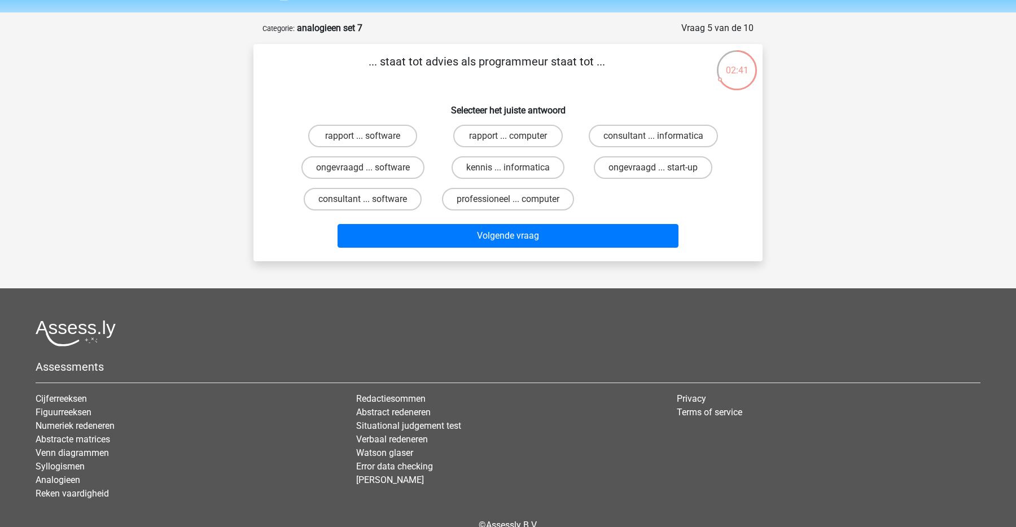
scroll to position [34, 0]
click at [395, 197] on label "consultant ... software" at bounding box center [363, 200] width 118 height 23
click at [370, 200] on input "consultant ... software" at bounding box center [366, 203] width 7 height 7
radio input "true"
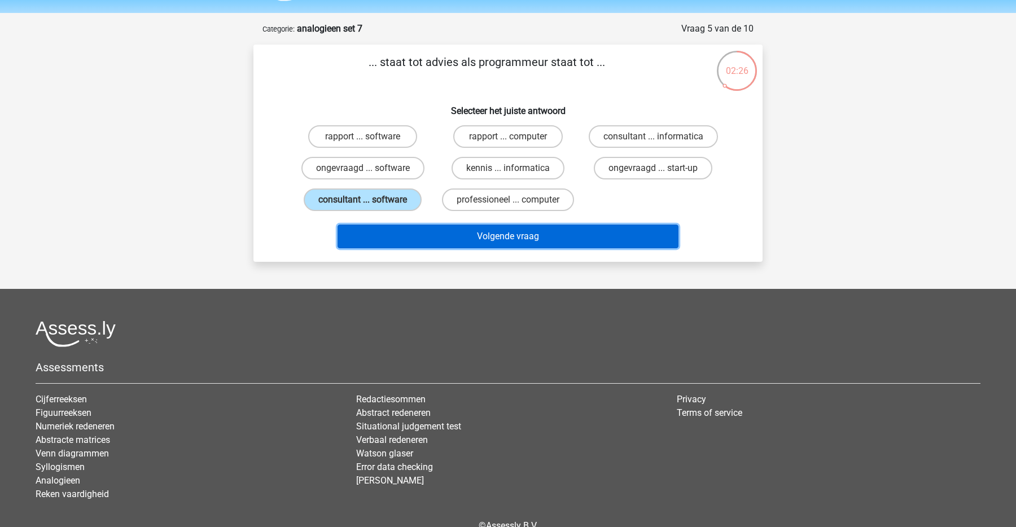
click at [439, 232] on button "Volgende vraag" at bounding box center [509, 237] width 342 height 24
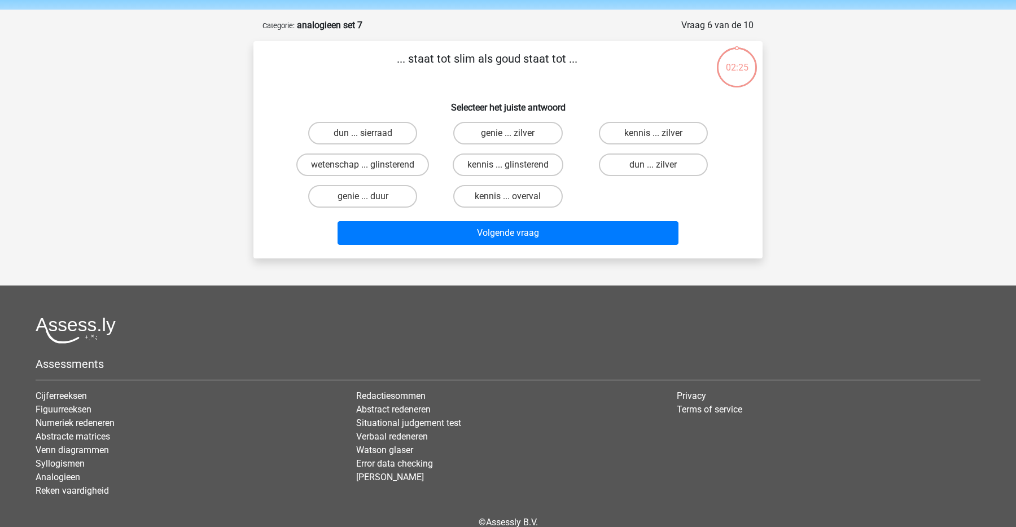
scroll to position [34, 0]
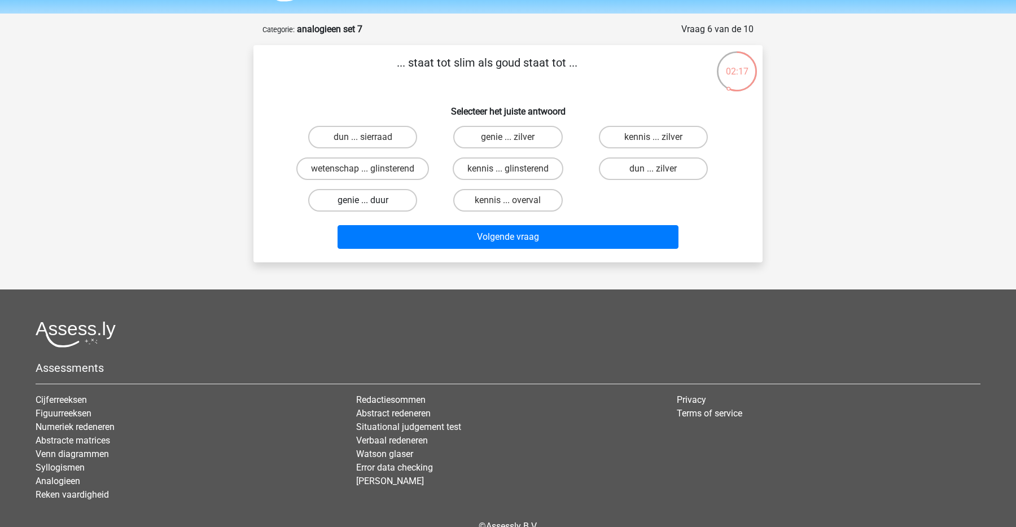
click at [409, 199] on label "genie ... duur" at bounding box center [362, 200] width 109 height 23
click at [370, 200] on input "genie ... duur" at bounding box center [366, 203] width 7 height 7
radio input "true"
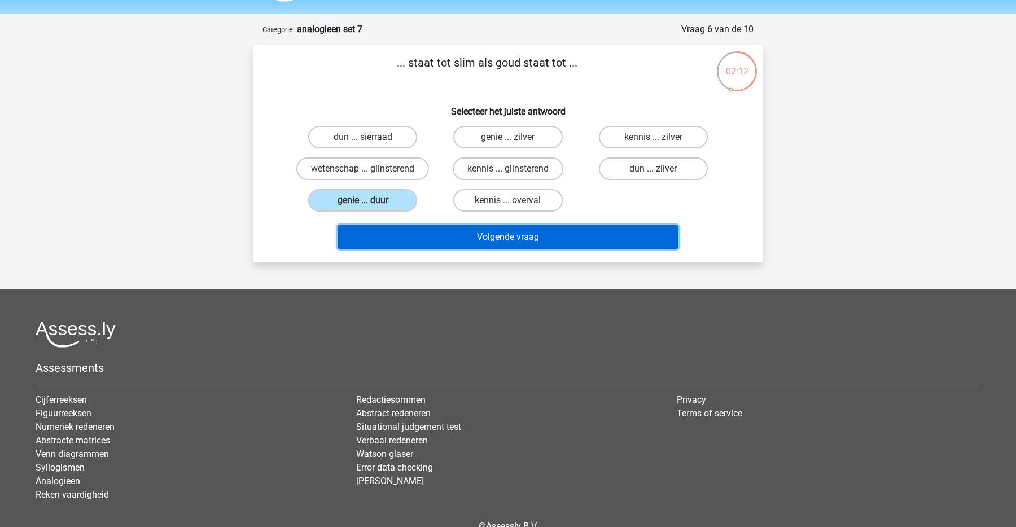
click at [459, 234] on button "Volgende vraag" at bounding box center [509, 237] width 342 height 24
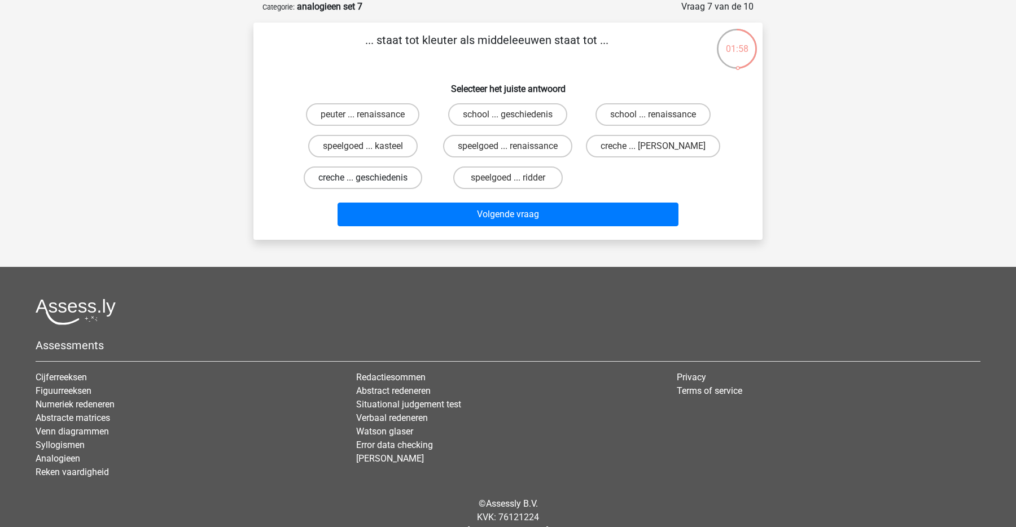
click at [398, 184] on label "creche ... geschiedenis" at bounding box center [363, 178] width 119 height 23
click at [370, 184] on input "creche ... geschiedenis" at bounding box center [366, 181] width 7 height 7
radio input "true"
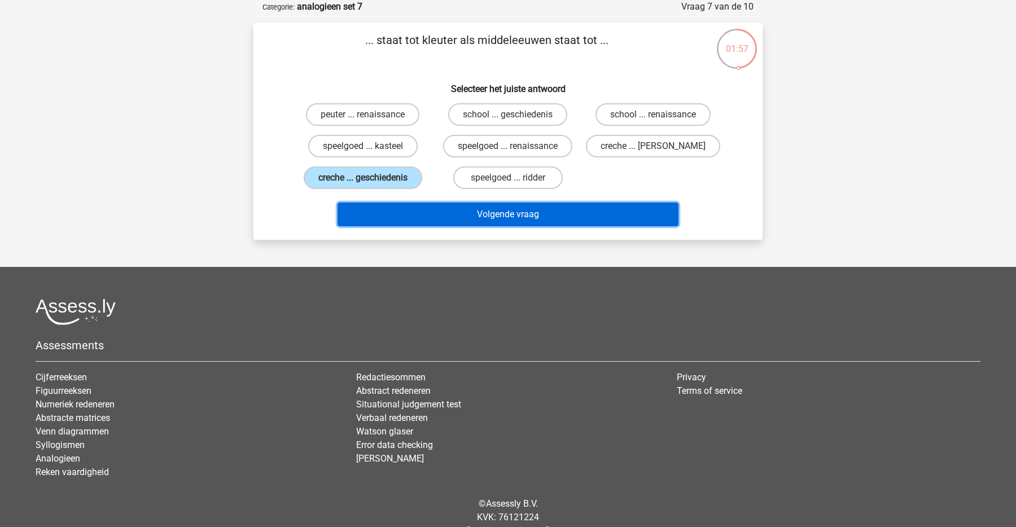
click at [458, 211] on button "Volgende vraag" at bounding box center [509, 215] width 342 height 24
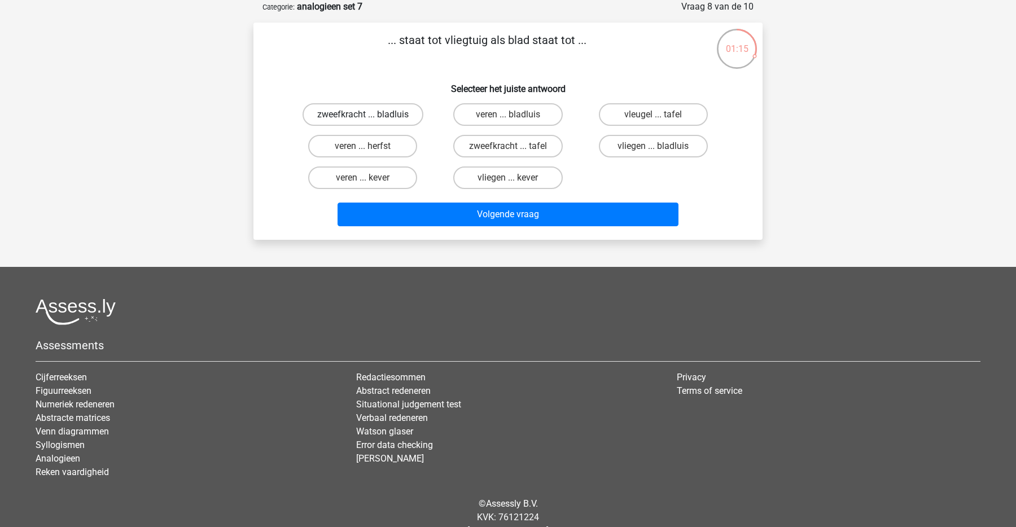
click at [386, 123] on label "zweefkracht ... bladluis" at bounding box center [363, 114] width 121 height 23
click at [370, 122] on input "zweefkracht ... bladluis" at bounding box center [366, 118] width 7 height 7
radio input "true"
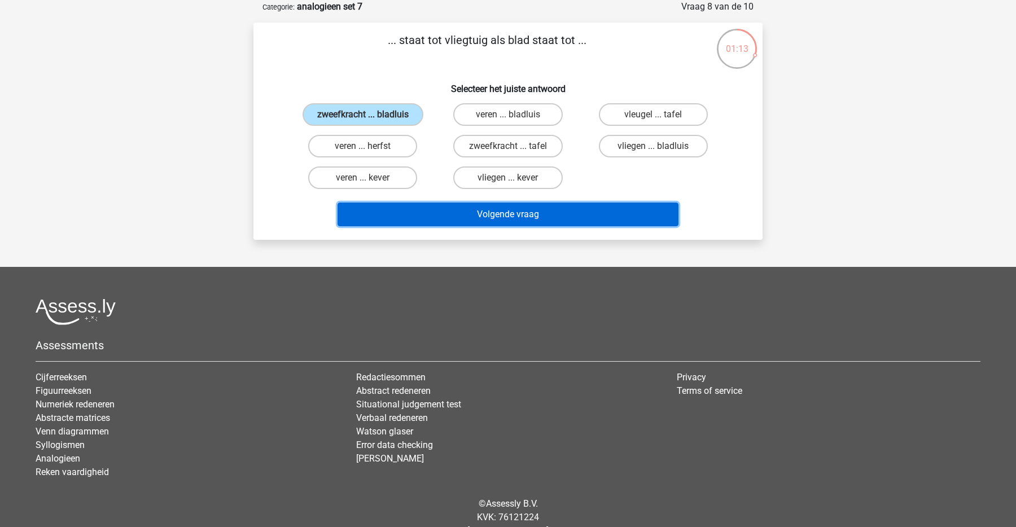
click at [416, 211] on button "Volgende vraag" at bounding box center [509, 215] width 342 height 24
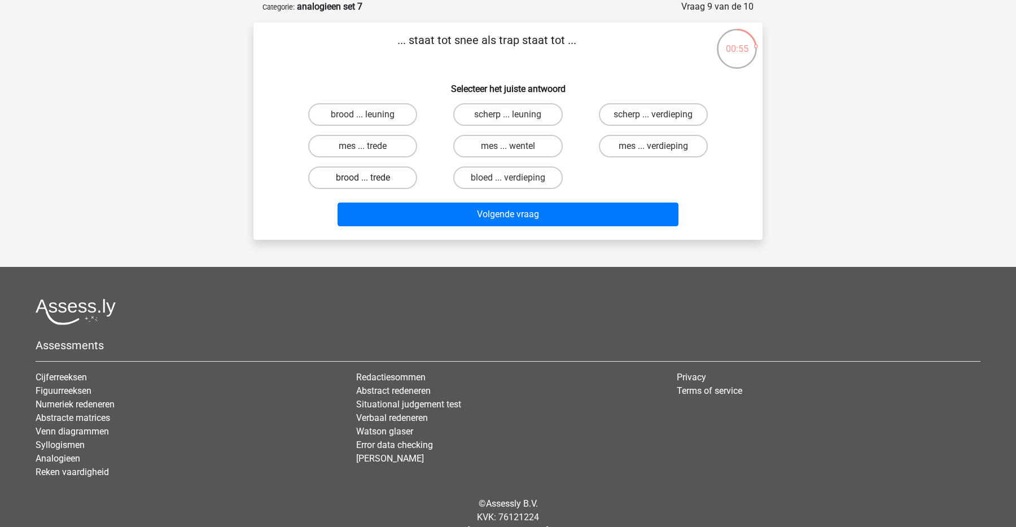
click at [374, 183] on label "brood ... trede" at bounding box center [362, 178] width 109 height 23
click at [370, 183] on input "brood ... trede" at bounding box center [366, 181] width 7 height 7
radio input "true"
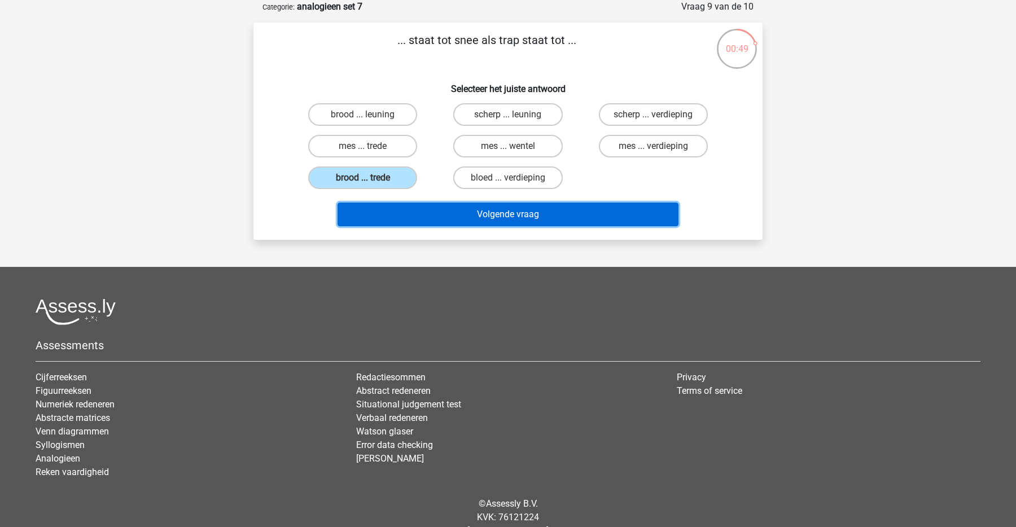
click at [460, 220] on button "Volgende vraag" at bounding box center [509, 215] width 342 height 24
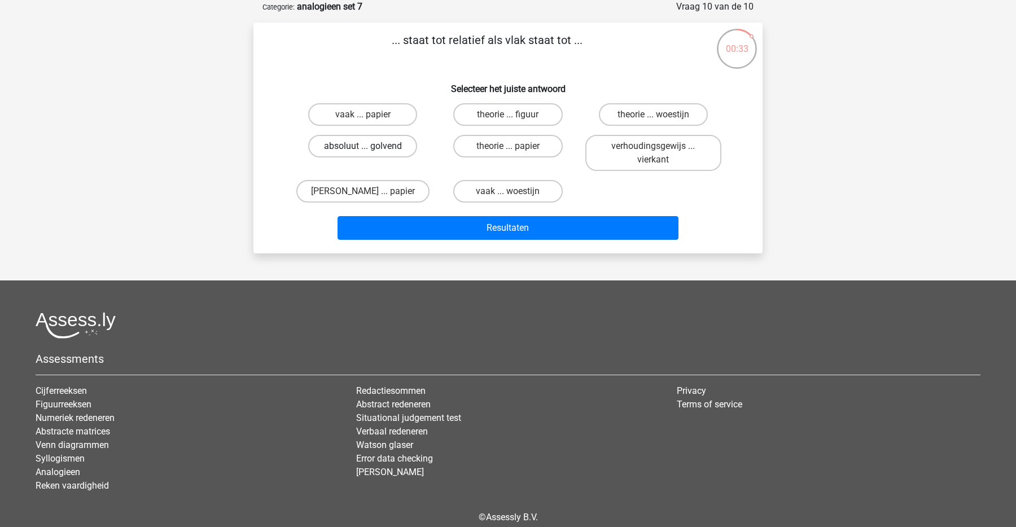
click at [343, 148] on label "absoluut ... golvend" at bounding box center [362, 146] width 109 height 23
click at [363, 148] on input "absoluut ... golvend" at bounding box center [366, 149] width 7 height 7
radio input "true"
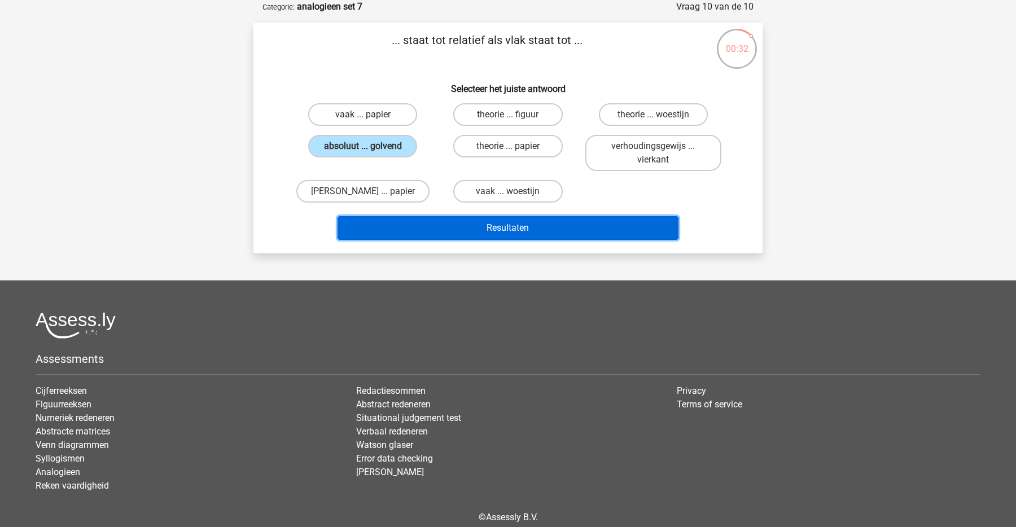
click at [492, 232] on button "Resultaten" at bounding box center [509, 228] width 342 height 24
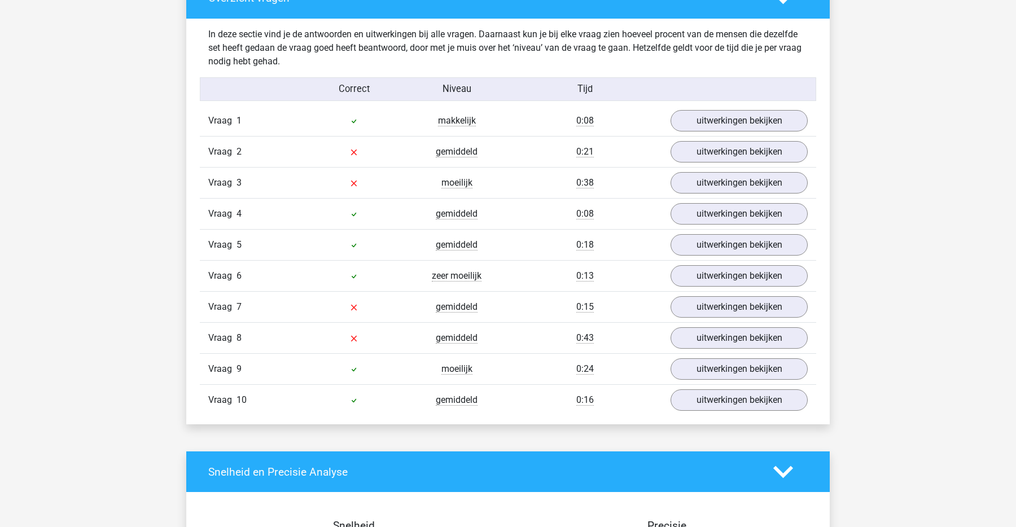
scroll to position [673, 0]
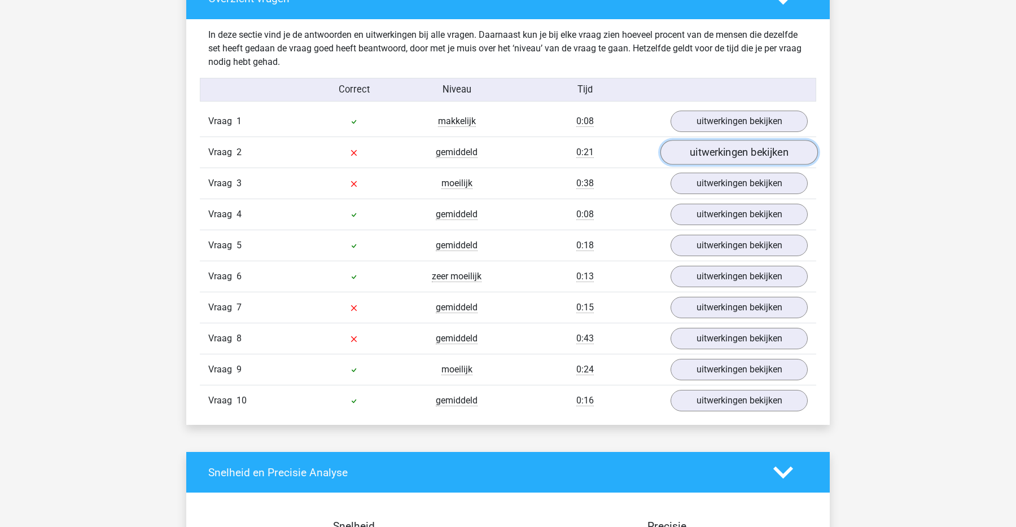
click at [717, 155] on link "uitwerkingen bekijken" at bounding box center [740, 153] width 158 height 25
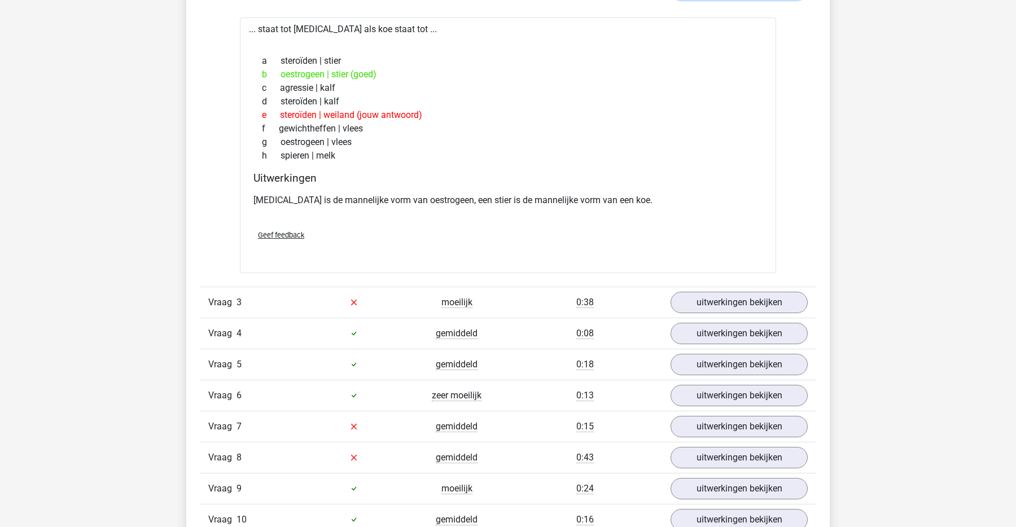
scroll to position [847, 0]
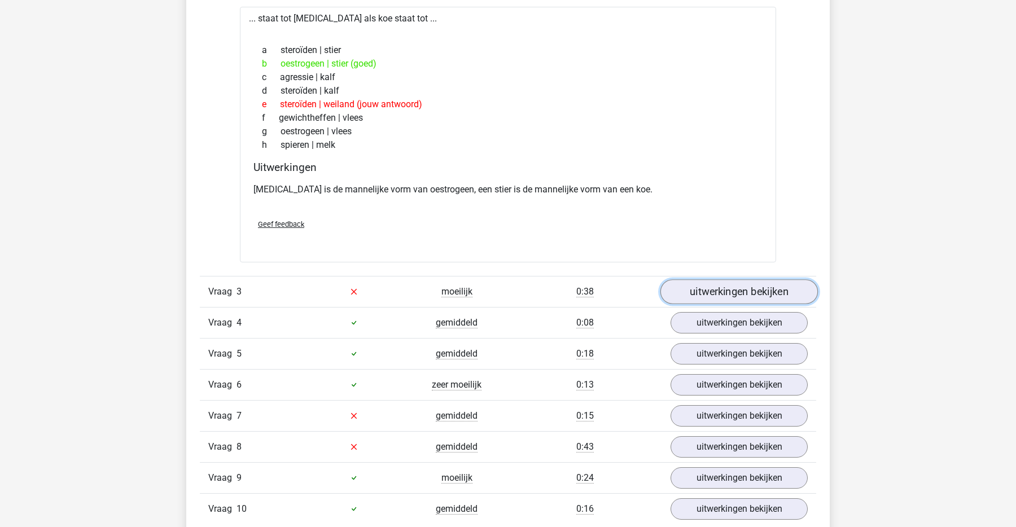
click at [758, 294] on link "uitwerkingen bekijken" at bounding box center [740, 292] width 158 height 25
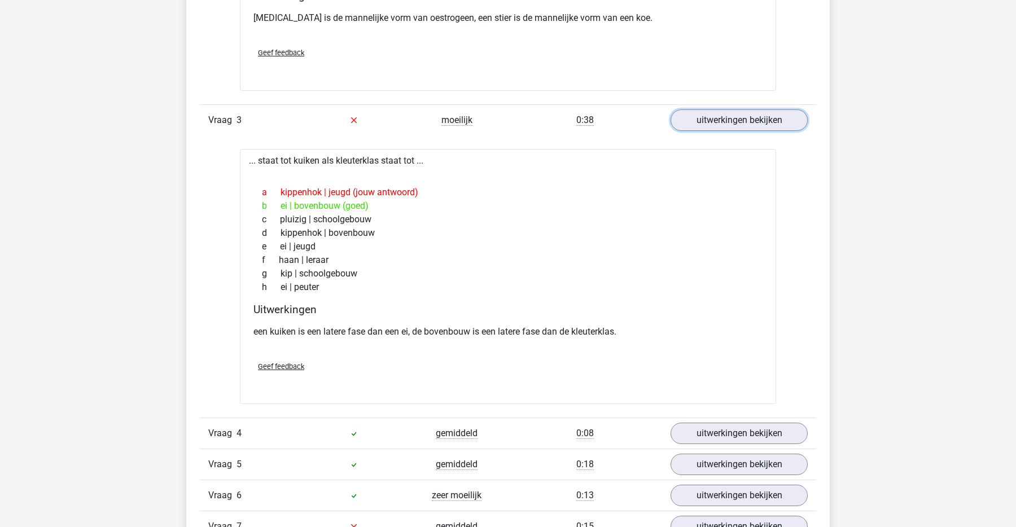
scroll to position [1066, 0]
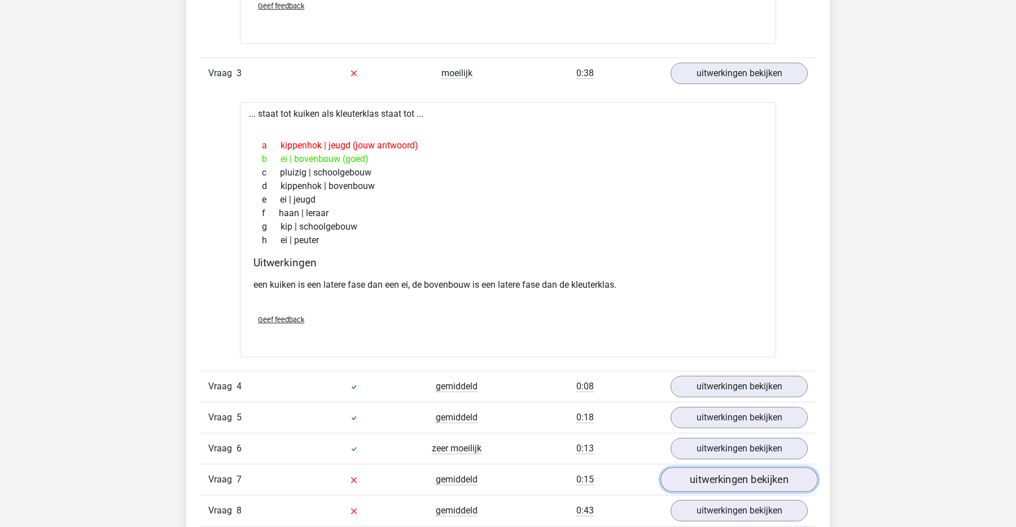
click at [695, 472] on link "uitwerkingen bekijken" at bounding box center [740, 480] width 158 height 25
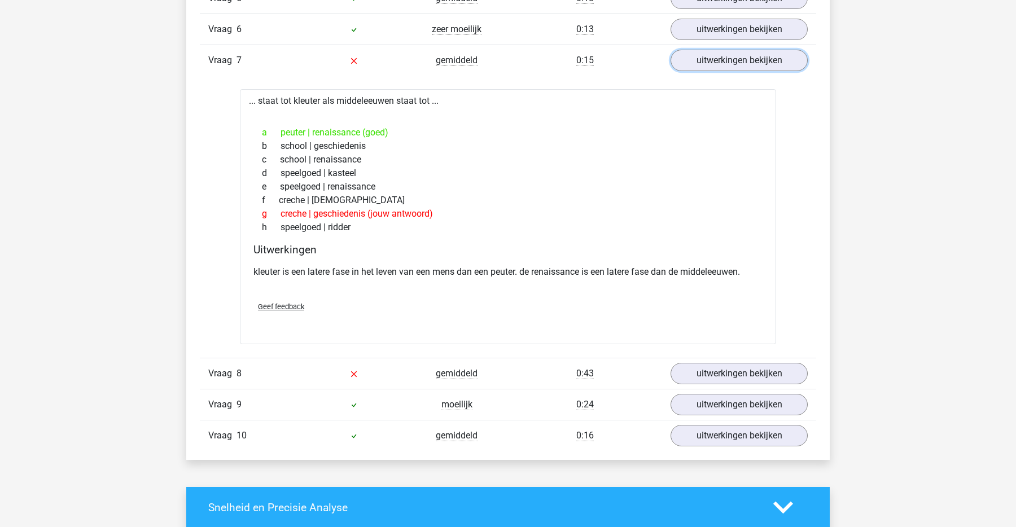
scroll to position [1495, 0]
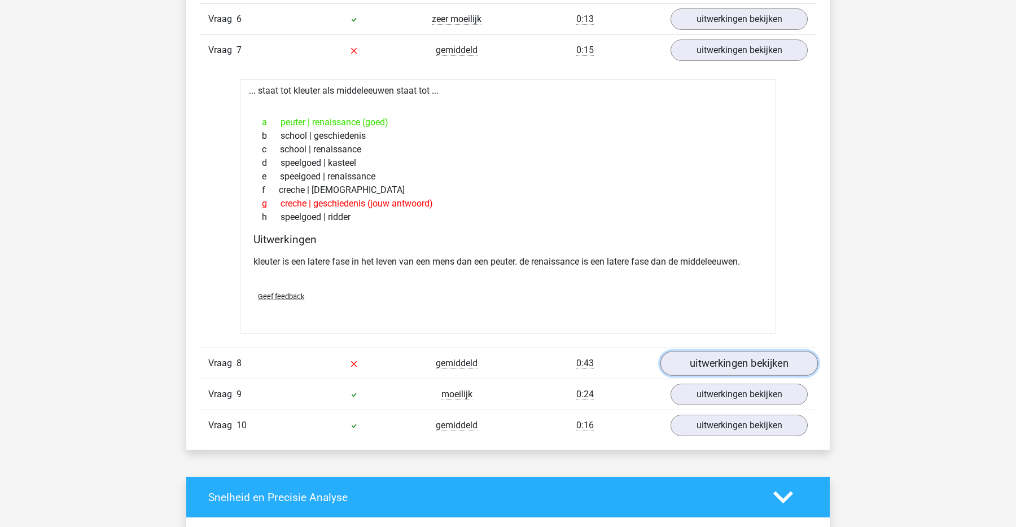
click at [699, 365] on link "uitwerkingen bekijken" at bounding box center [740, 363] width 158 height 25
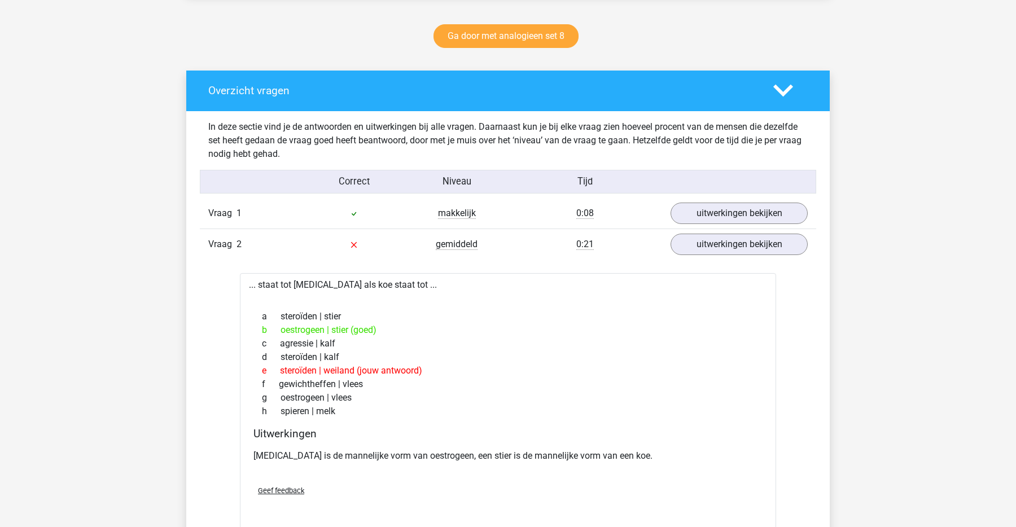
scroll to position [531, 0]
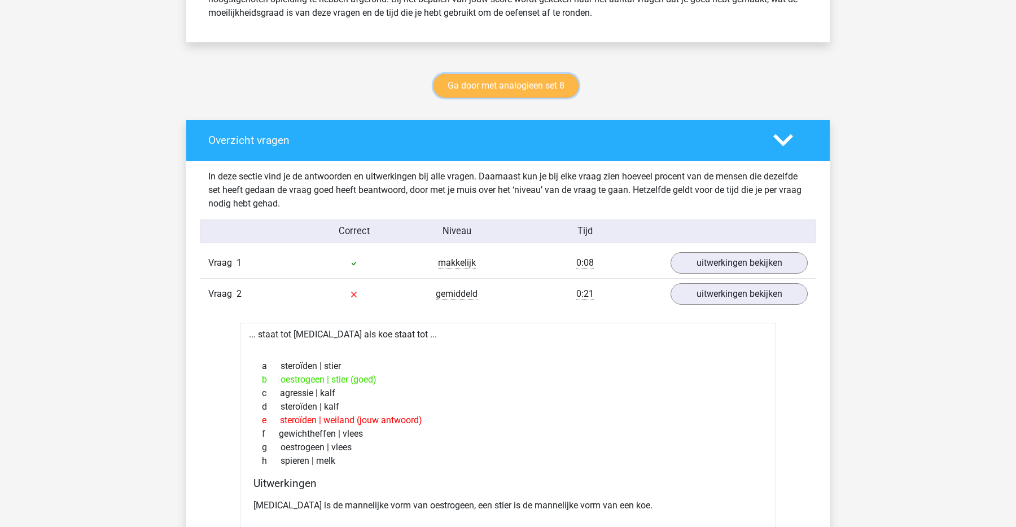
click at [512, 87] on link "Ga door met analogieen set 8" at bounding box center [506, 86] width 145 height 24
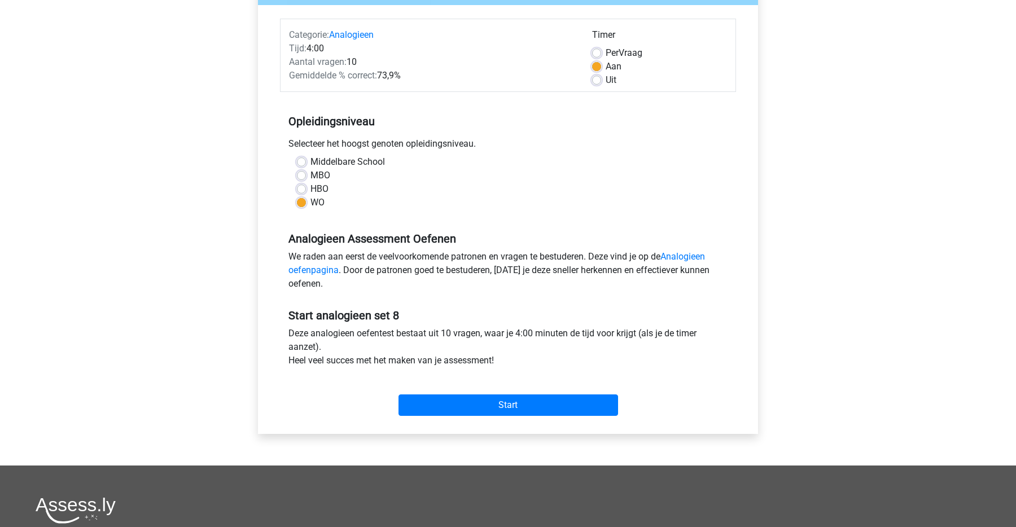
scroll to position [149, 0]
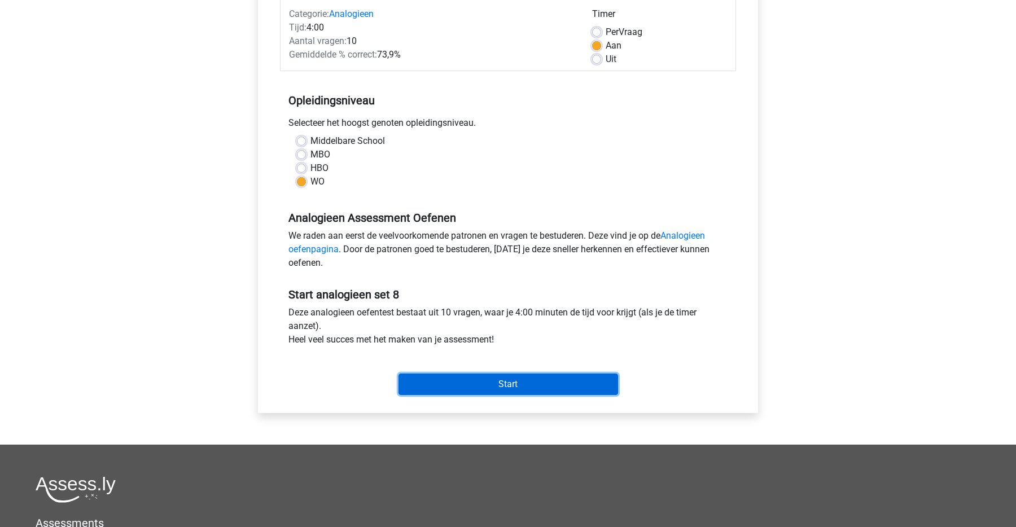
click at [540, 382] on input "Start" at bounding box center [509, 384] width 220 height 21
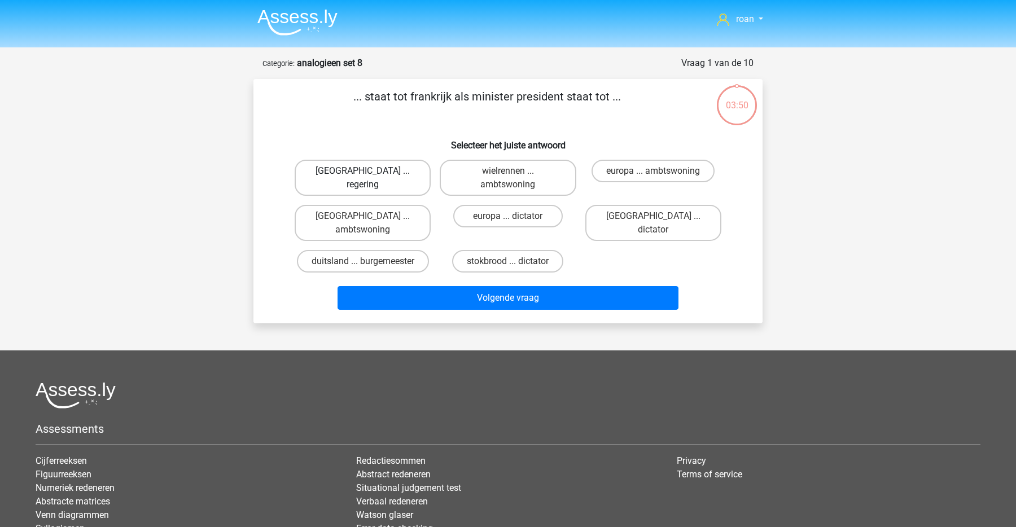
click at [385, 167] on label "[GEOGRAPHIC_DATA] ... regering" at bounding box center [363, 178] width 136 height 36
click at [370, 171] on input "[GEOGRAPHIC_DATA] ... regering" at bounding box center [366, 174] width 7 height 7
radio input "true"
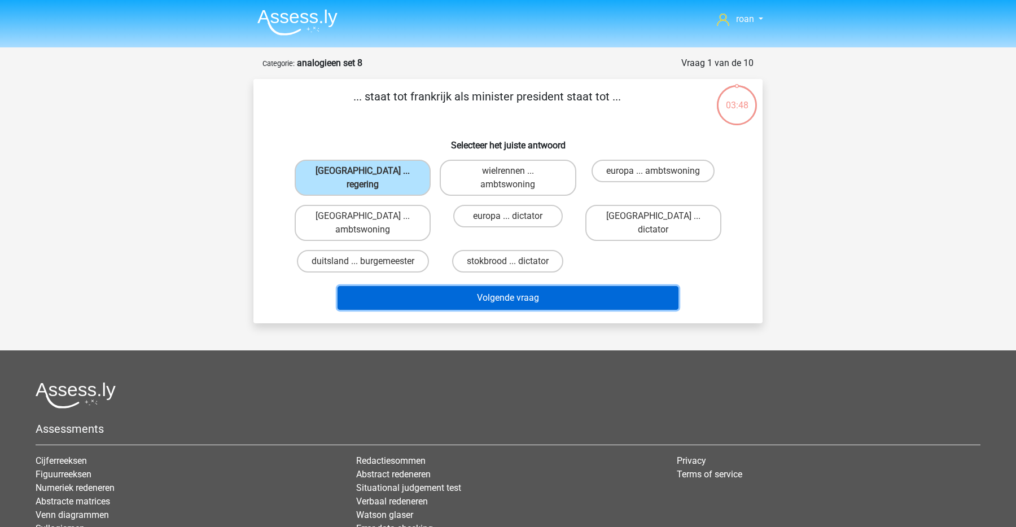
click at [505, 291] on button "Volgende vraag" at bounding box center [509, 298] width 342 height 24
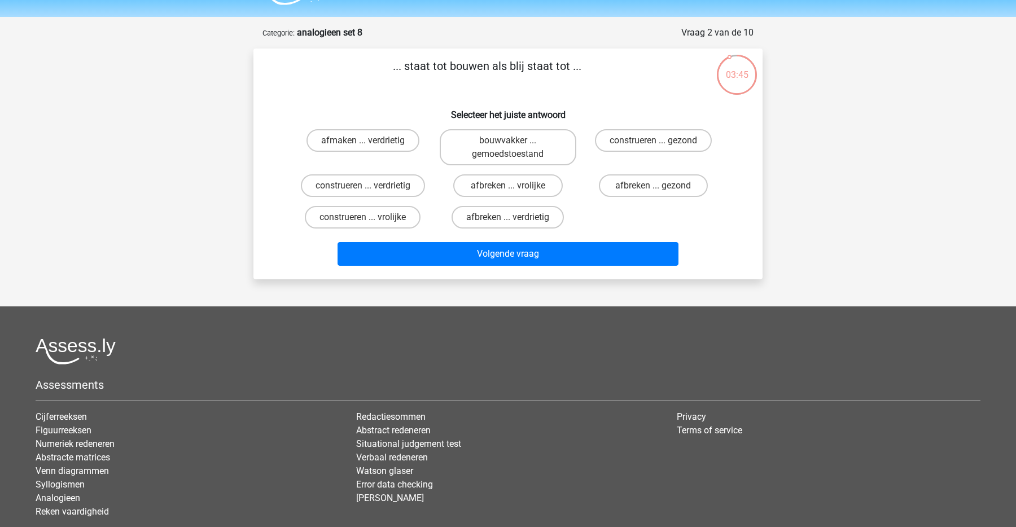
scroll to position [29, 0]
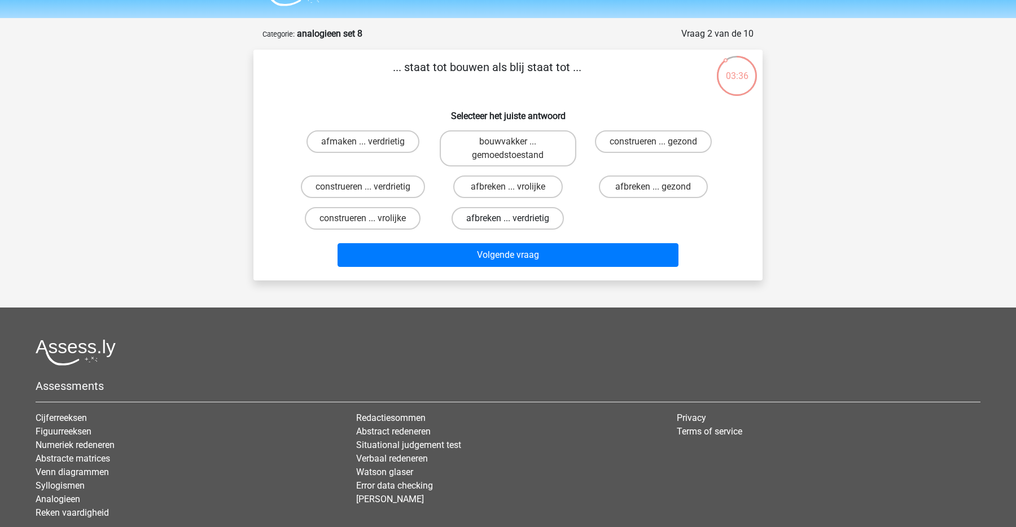
click at [511, 212] on label "afbreken ... verdrietig" at bounding box center [508, 218] width 112 height 23
click at [511, 219] on input "afbreken ... verdrietig" at bounding box center [511, 222] width 7 height 7
radio input "true"
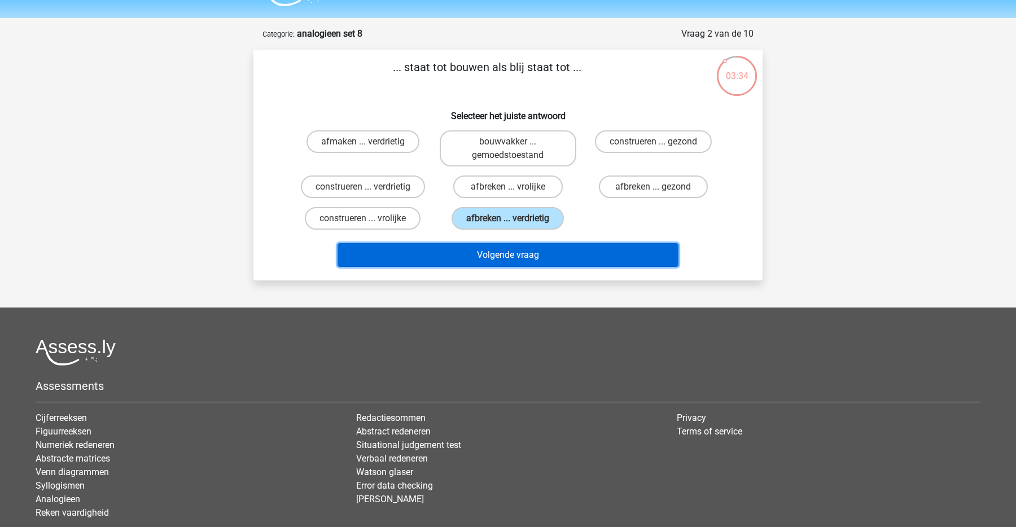
click at [559, 260] on button "Volgende vraag" at bounding box center [509, 255] width 342 height 24
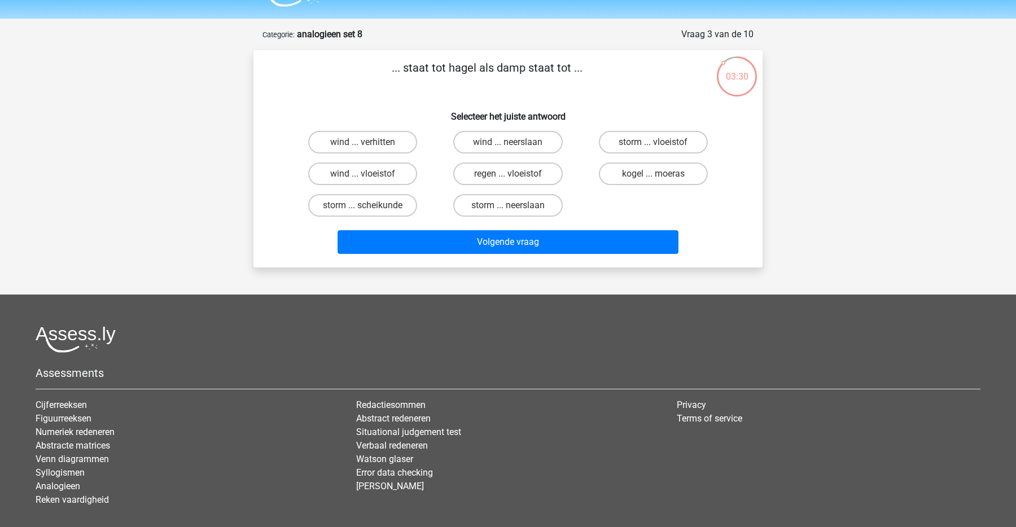
scroll to position [26, 0]
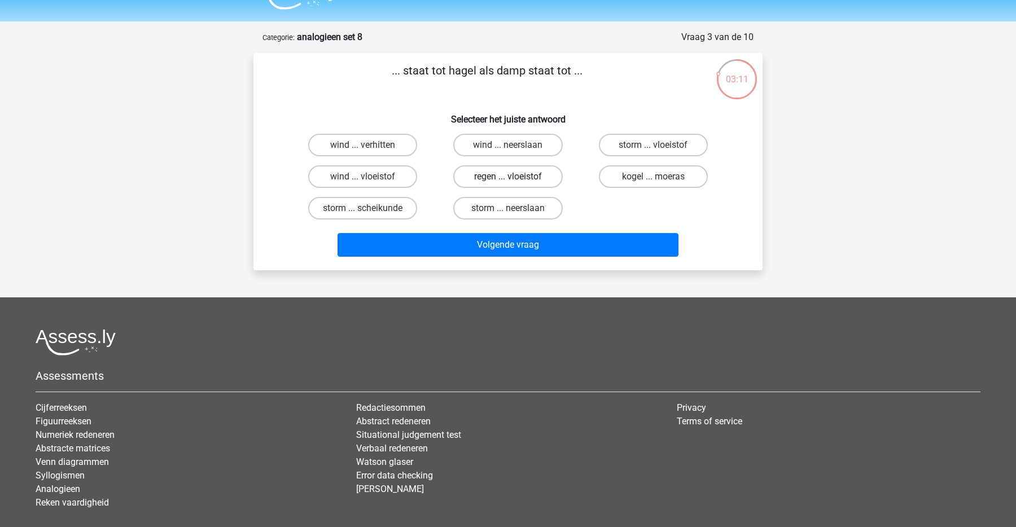
click at [493, 181] on label "regen ... vloeistof" at bounding box center [507, 176] width 109 height 23
click at [508, 181] on input "regen ... vloeistof" at bounding box center [511, 180] width 7 height 7
radio input "true"
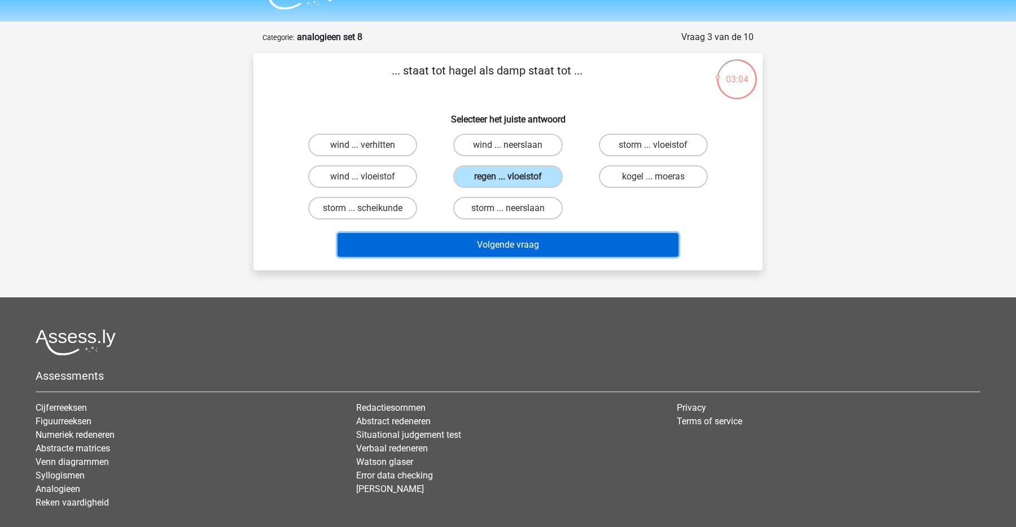
click at [487, 254] on button "Volgende vraag" at bounding box center [509, 245] width 342 height 24
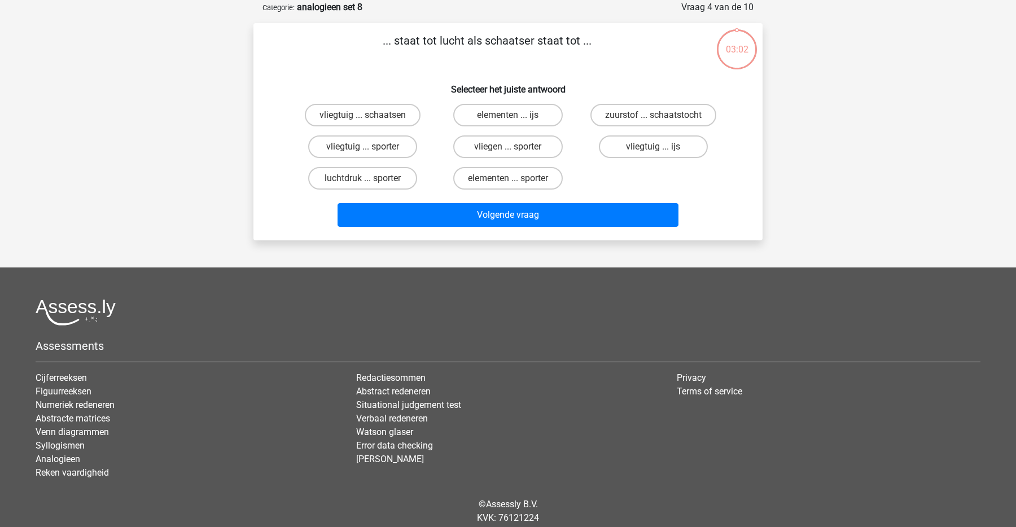
scroll to position [56, 0]
click at [667, 143] on label "vliegtuig ... ijs" at bounding box center [653, 146] width 109 height 23
click at [661, 146] on input "vliegtuig ... ijs" at bounding box center [656, 149] width 7 height 7
radio input "true"
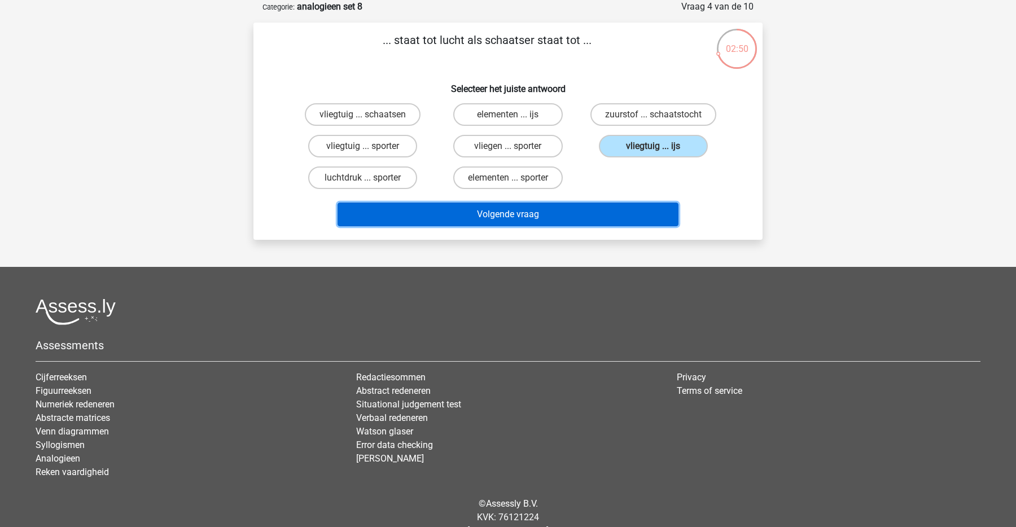
click at [542, 219] on button "Volgende vraag" at bounding box center [509, 215] width 342 height 24
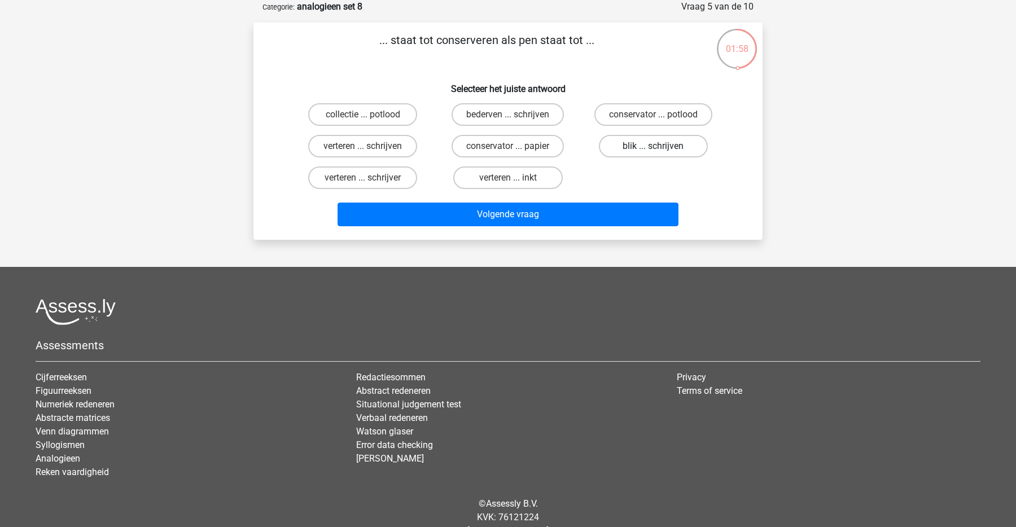
click at [622, 145] on label "blik ... schrijven" at bounding box center [653, 146] width 109 height 23
click at [653, 146] on input "blik ... schrijven" at bounding box center [656, 149] width 7 height 7
radio input "true"
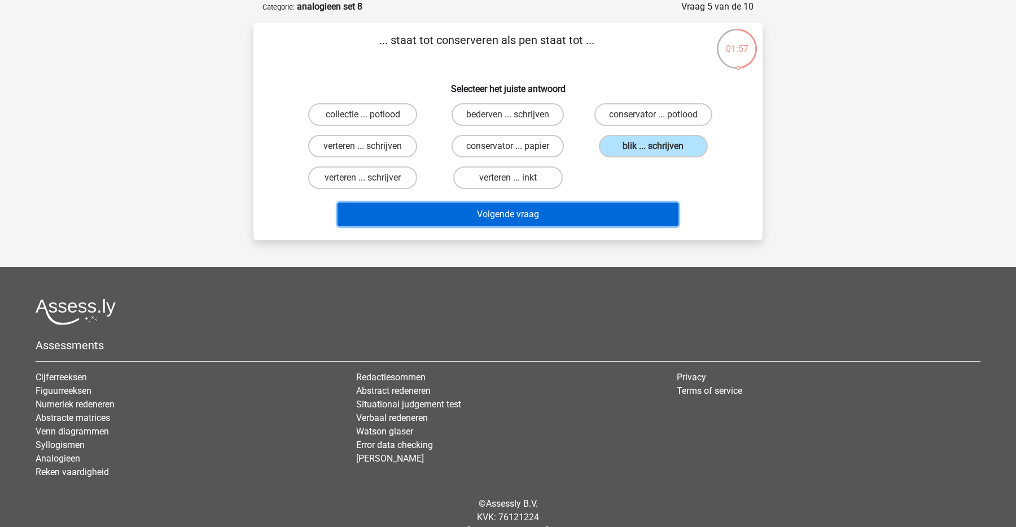
click at [584, 208] on button "Volgende vraag" at bounding box center [509, 215] width 342 height 24
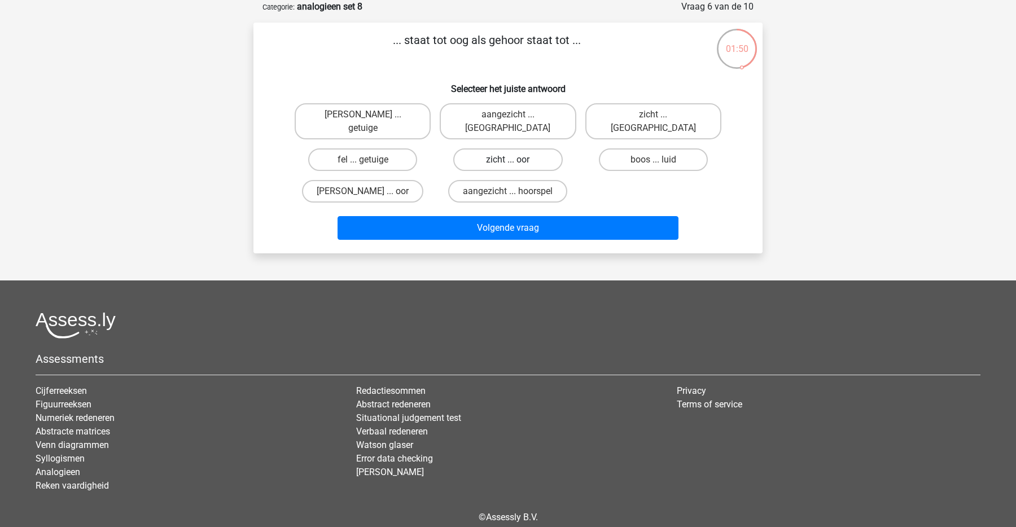
click at [480, 149] on label "zicht ... oor" at bounding box center [507, 160] width 109 height 23
click at [508, 160] on input "zicht ... oor" at bounding box center [511, 163] width 7 height 7
radio input "true"
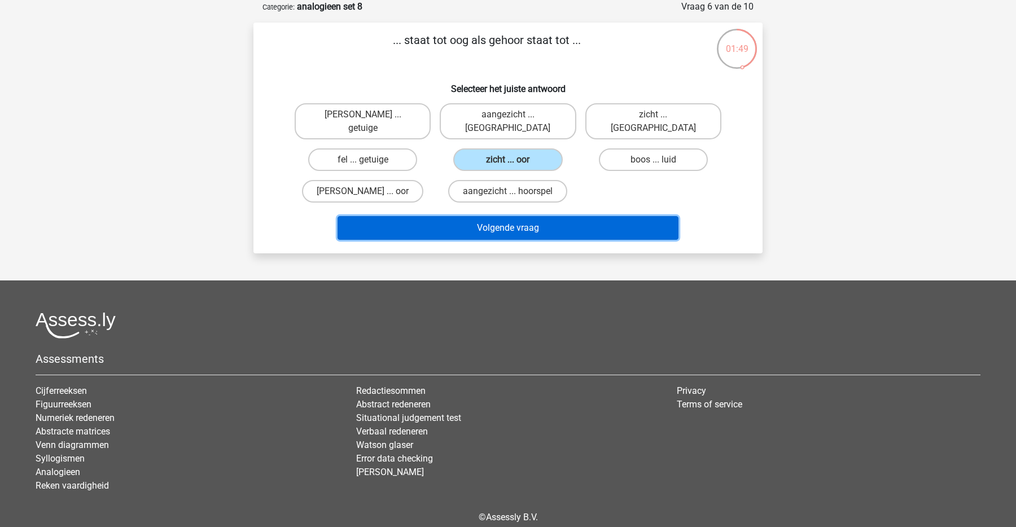
click at [496, 219] on button "Volgende vraag" at bounding box center [509, 228] width 342 height 24
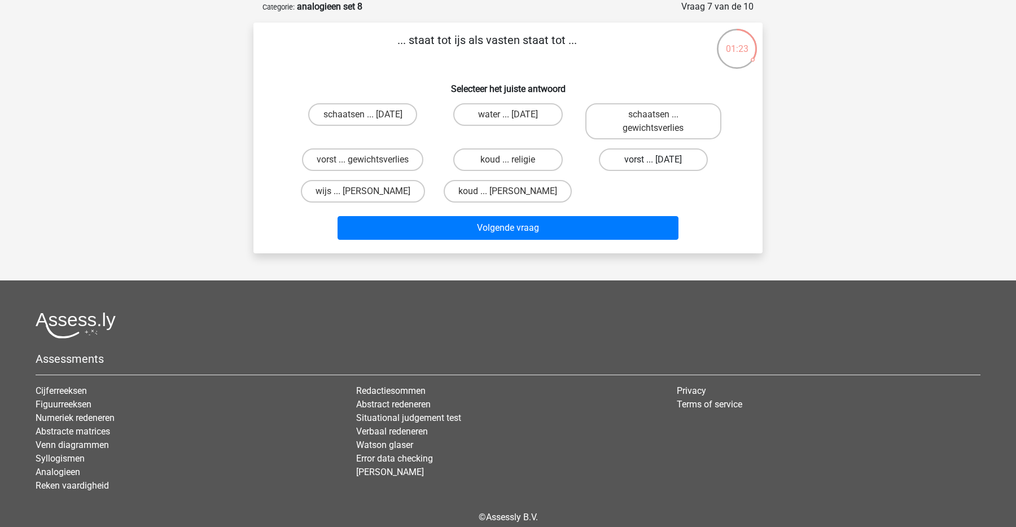
click at [616, 156] on label "vorst ... suikerfeest" at bounding box center [653, 160] width 109 height 23
click at [653, 160] on input "vorst ... suikerfeest" at bounding box center [656, 163] width 7 height 7
radio input "true"
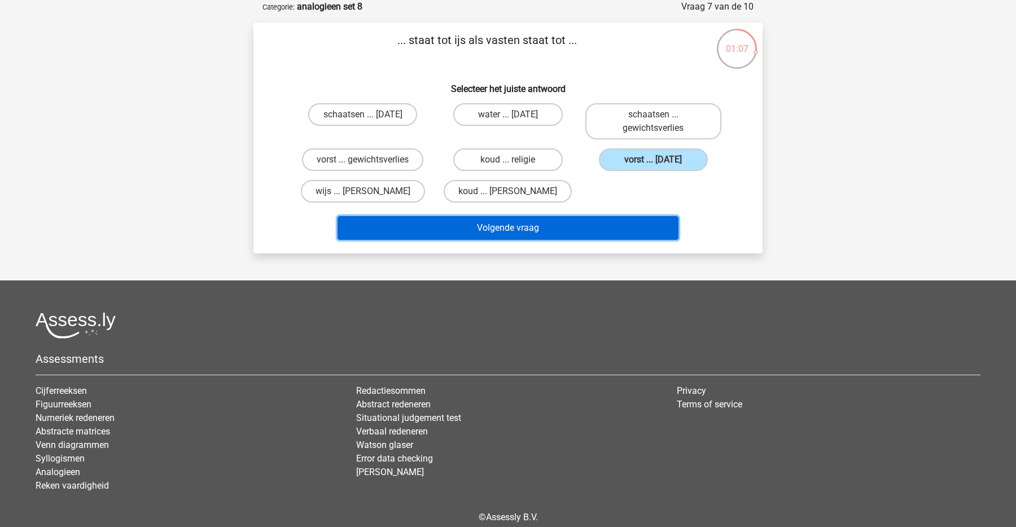
click at [542, 225] on button "Volgende vraag" at bounding box center [509, 228] width 342 height 24
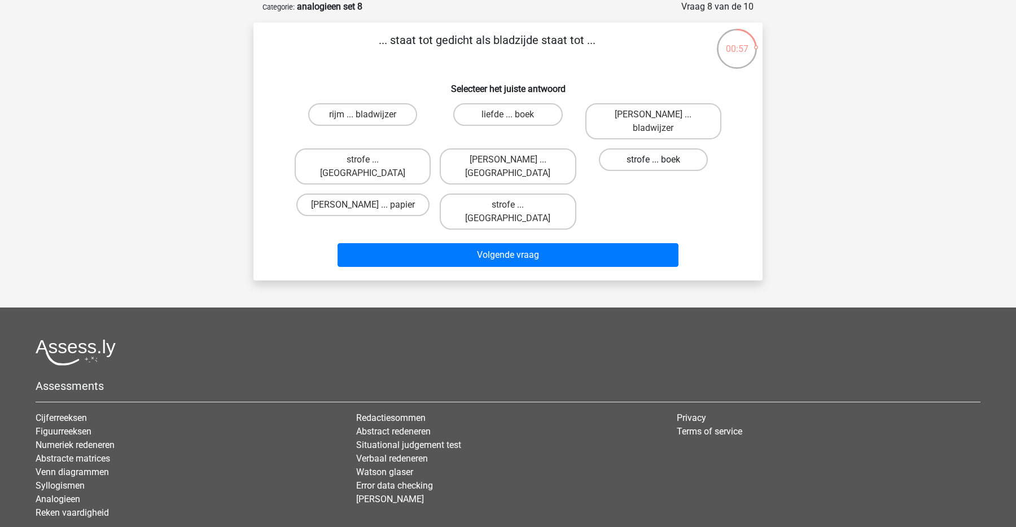
click at [643, 155] on label "strofe ... boek" at bounding box center [653, 160] width 109 height 23
click at [653, 160] on input "strofe ... boek" at bounding box center [656, 163] width 7 height 7
radio input "true"
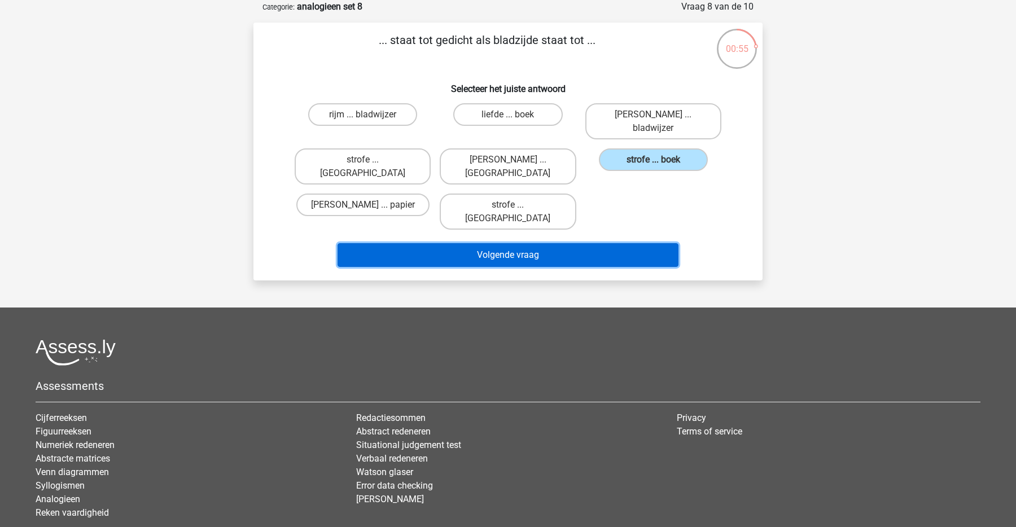
click at [576, 243] on button "Volgende vraag" at bounding box center [509, 255] width 342 height 24
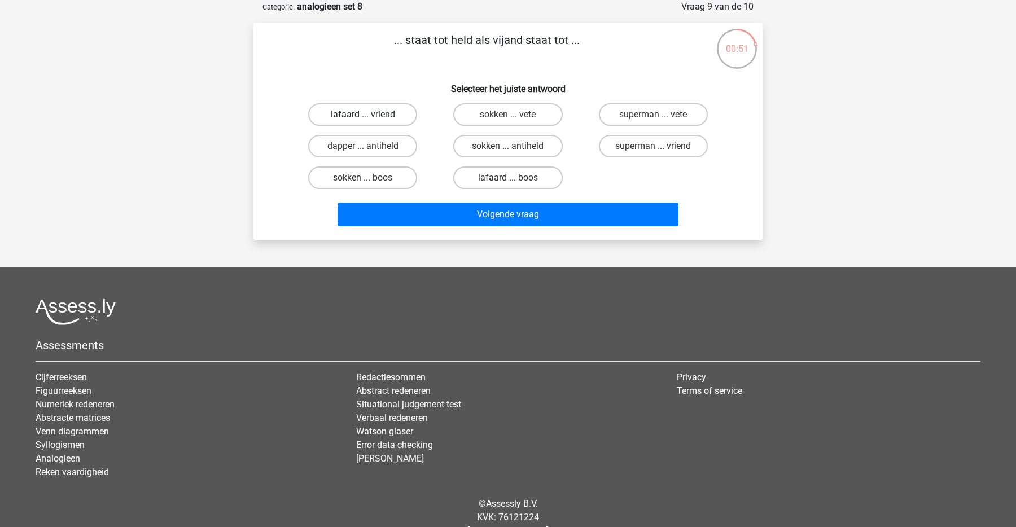
click at [389, 115] on label "lafaard ... vriend" at bounding box center [362, 114] width 109 height 23
click at [370, 115] on input "lafaard ... vriend" at bounding box center [366, 118] width 7 height 7
radio input "true"
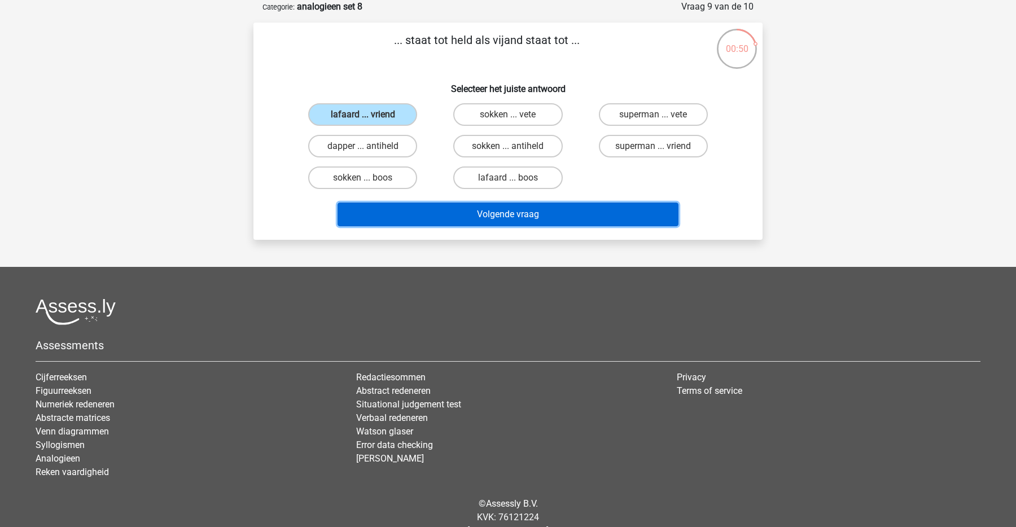
click at [459, 213] on button "Volgende vraag" at bounding box center [509, 215] width 342 height 24
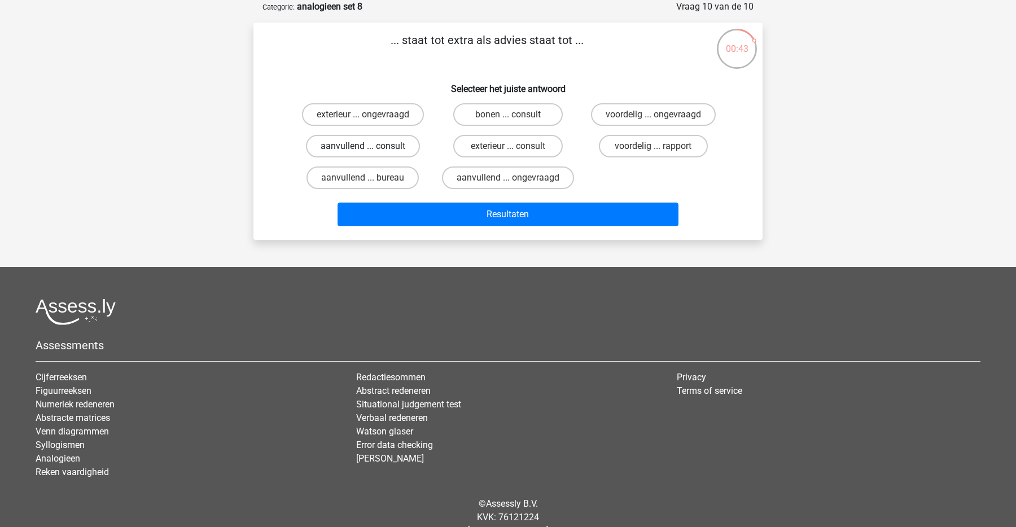
click at [387, 150] on label "aanvullend ... consult" at bounding box center [363, 146] width 114 height 23
click at [370, 150] on input "aanvullend ... consult" at bounding box center [366, 149] width 7 height 7
radio input "true"
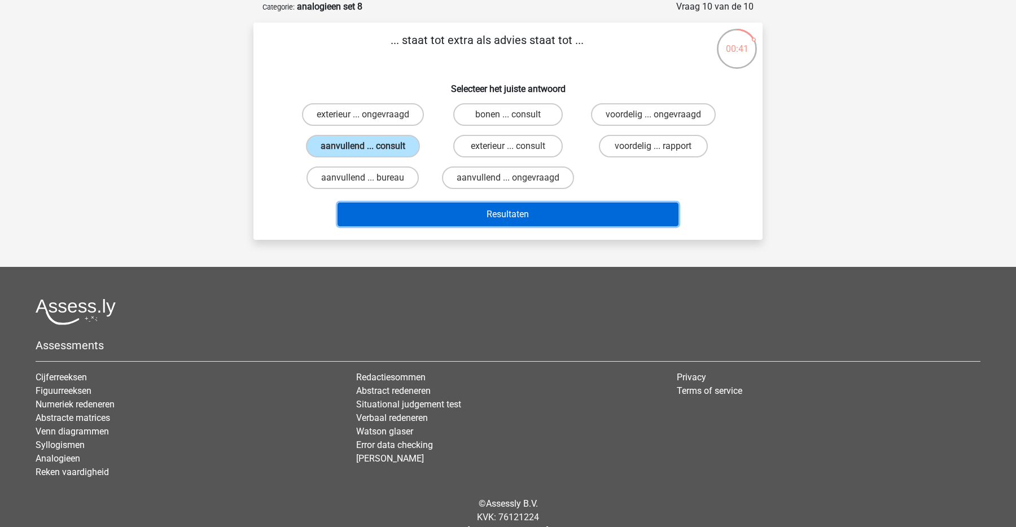
click at [442, 210] on button "Resultaten" at bounding box center [509, 215] width 342 height 24
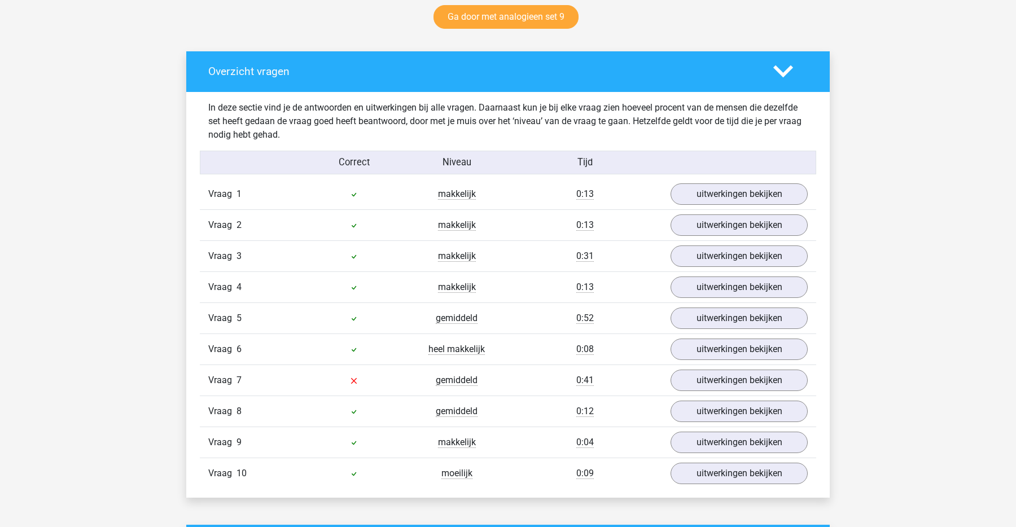
scroll to position [602, 0]
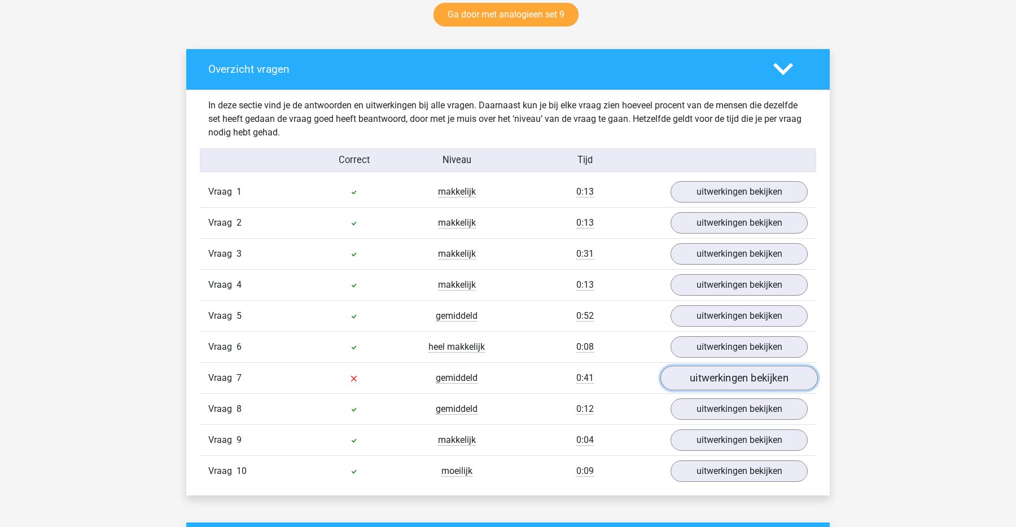
click at [725, 385] on link "uitwerkingen bekijken" at bounding box center [740, 378] width 158 height 25
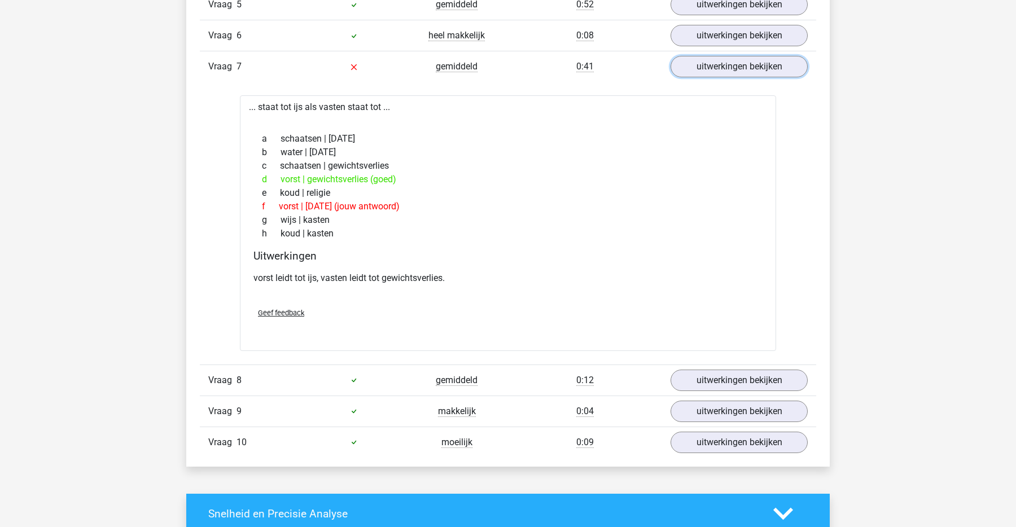
scroll to position [916, 0]
